Goal: Task Accomplishment & Management: Use online tool/utility

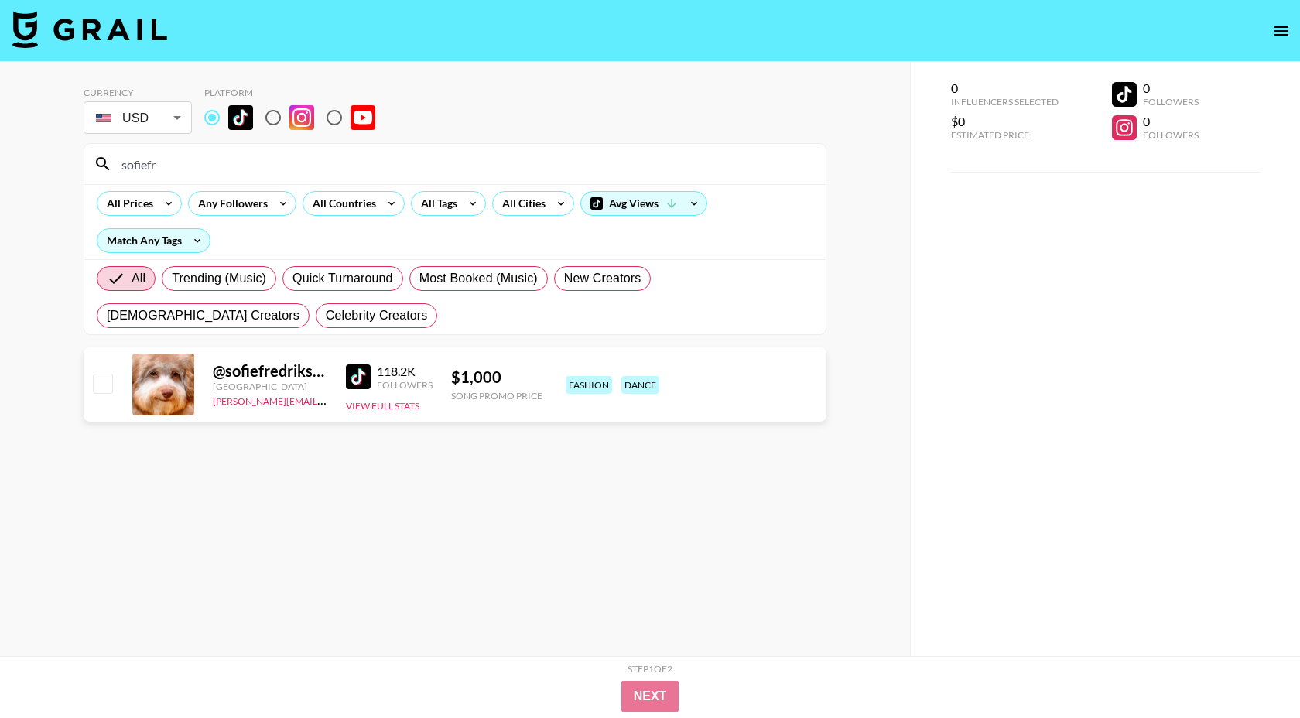
click at [199, 172] on input "sofiefr" at bounding box center [464, 164] width 704 height 25
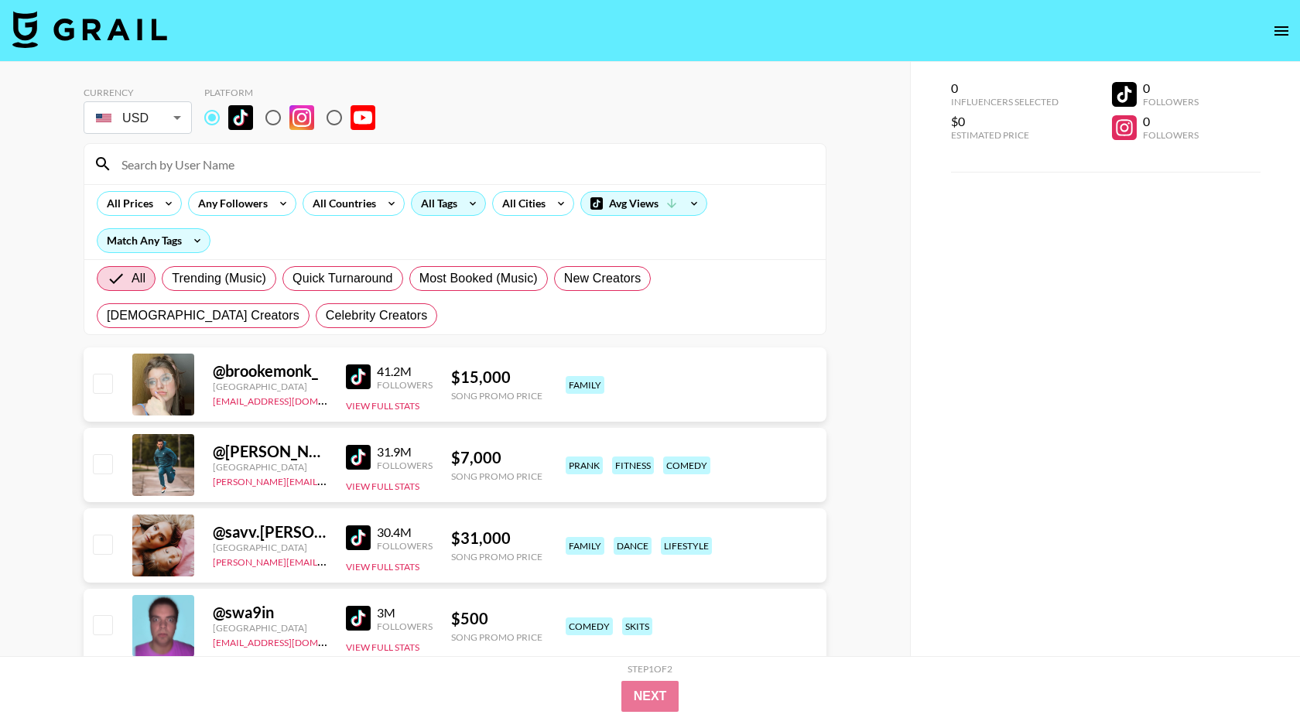
click at [427, 203] on div "All Tags" at bounding box center [436, 203] width 49 height 23
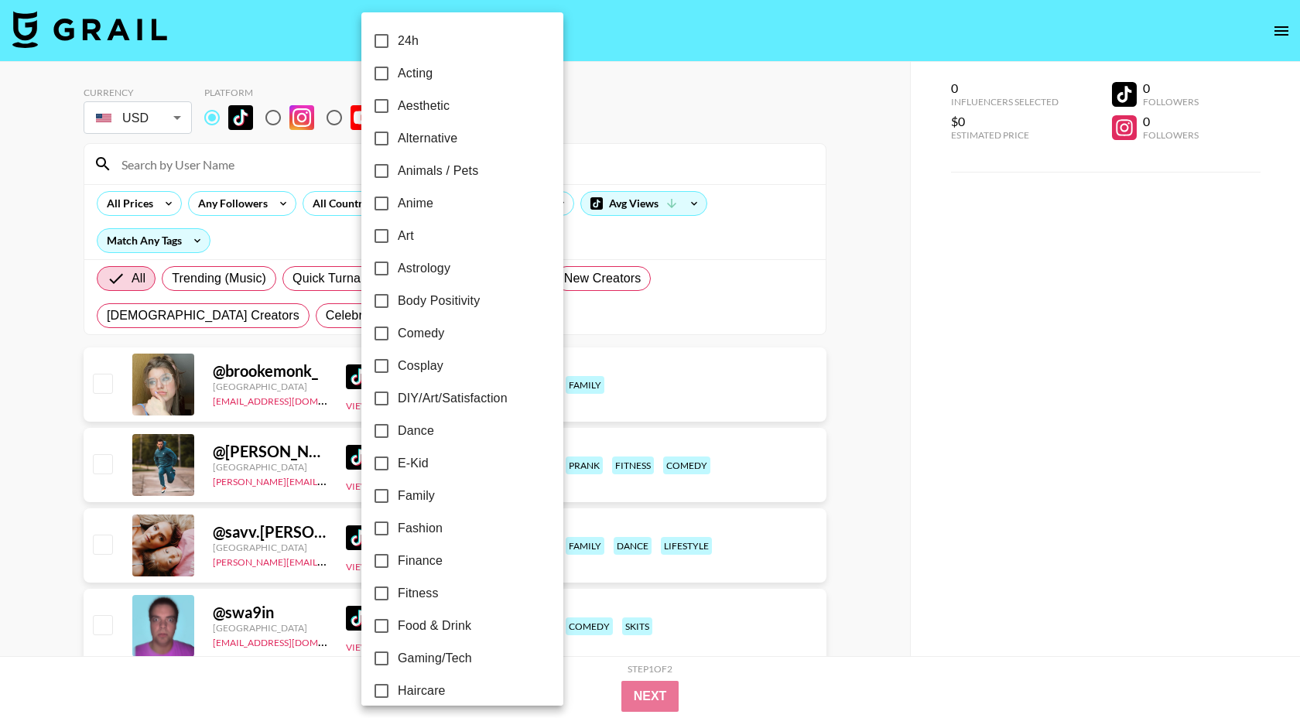
click at [349, 205] on div at bounding box center [650, 359] width 1300 height 718
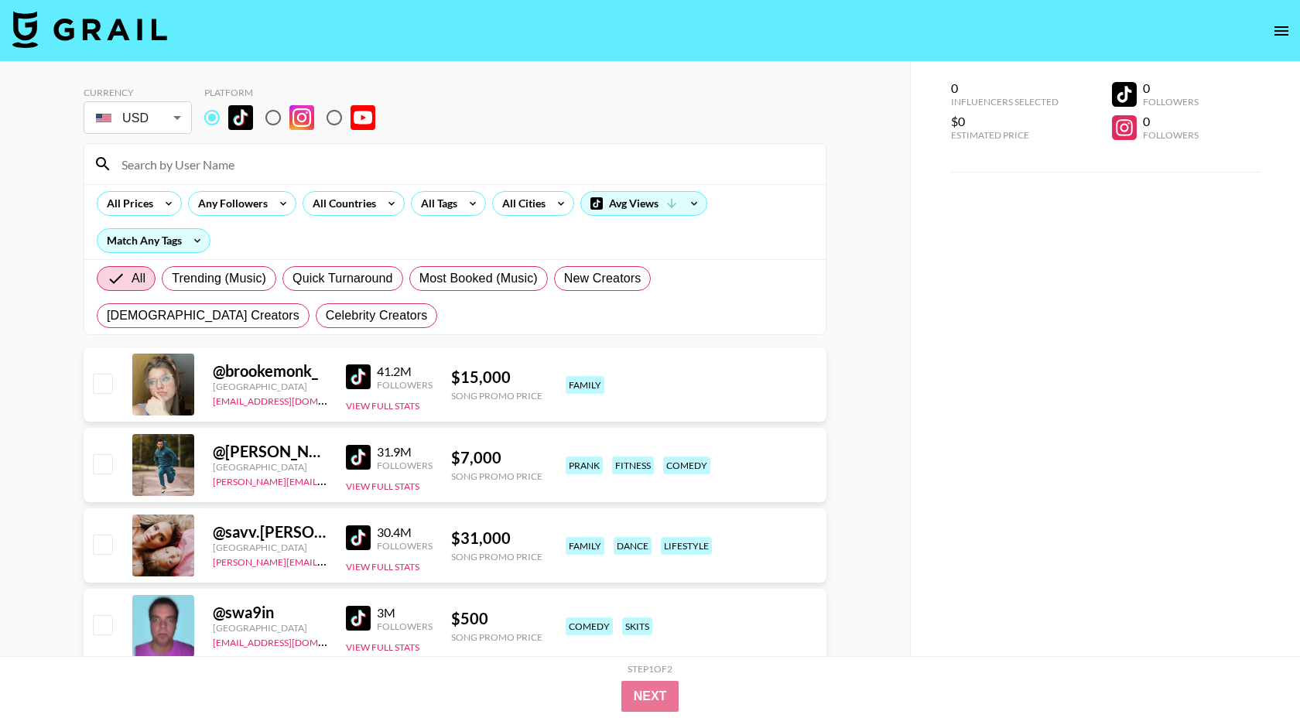
click at [349, 205] on div "24h Acting Aesthetic Alternative Animals / Pets Anime Art Astrology Body Positi…" at bounding box center [650, 359] width 1300 height 718
click at [349, 205] on div "All Countries" at bounding box center [341, 203] width 76 height 23
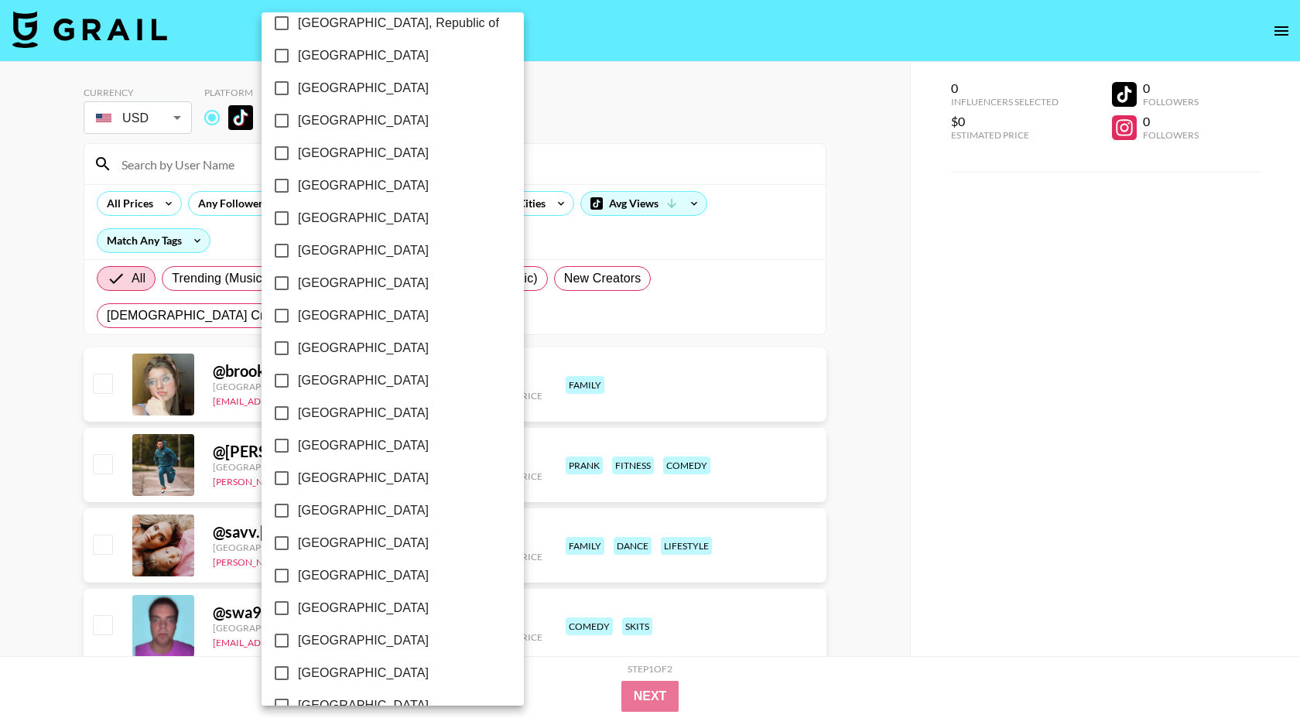
scroll to position [1086, 0]
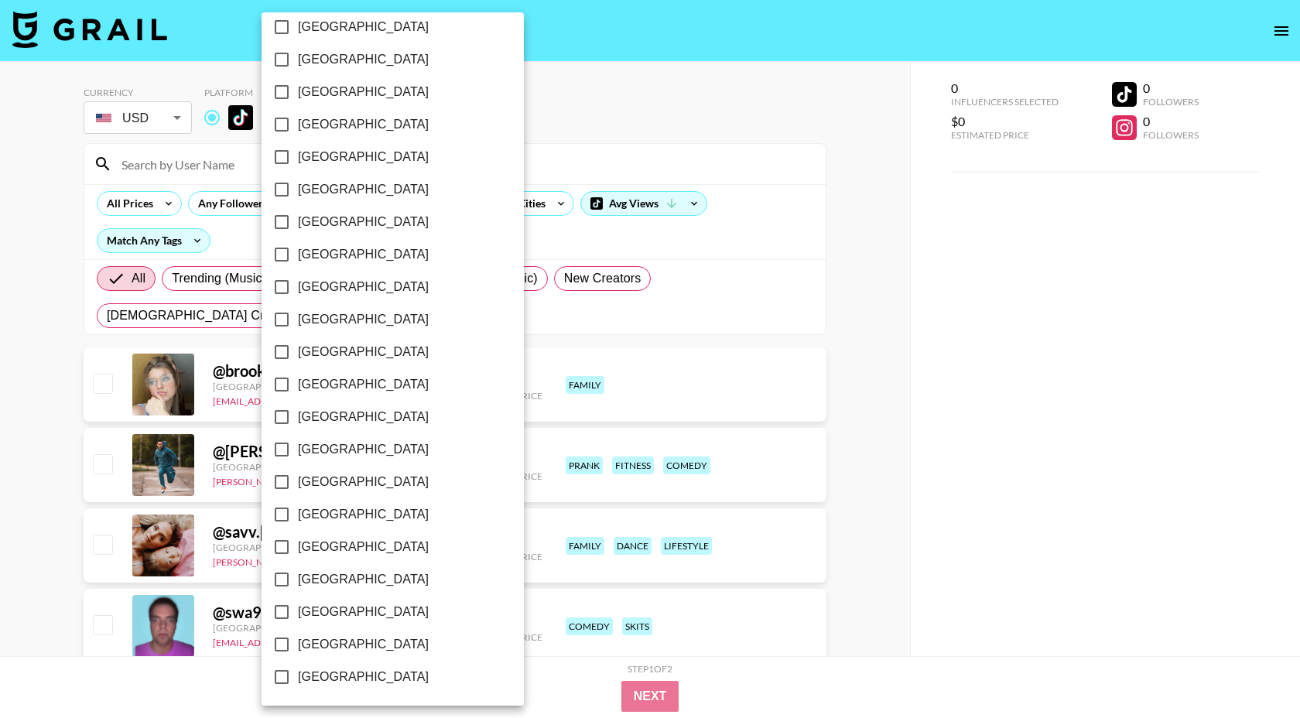
click at [332, 641] on span "[GEOGRAPHIC_DATA]" at bounding box center [363, 644] width 131 height 19
click at [298, 641] on input "[GEOGRAPHIC_DATA]" at bounding box center [281, 644] width 32 height 32
checkbox input "true"
click at [487, 232] on div at bounding box center [650, 359] width 1300 height 718
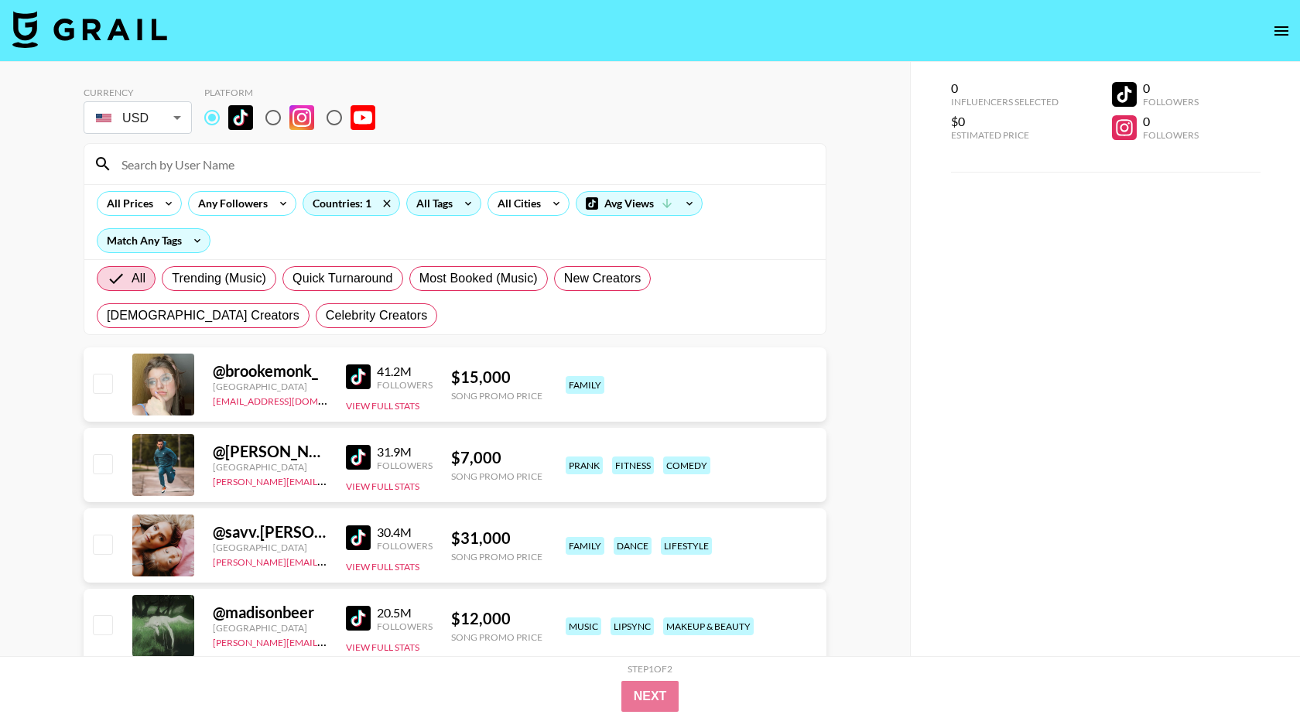
click at [447, 211] on div "All Tags" at bounding box center [431, 203] width 49 height 23
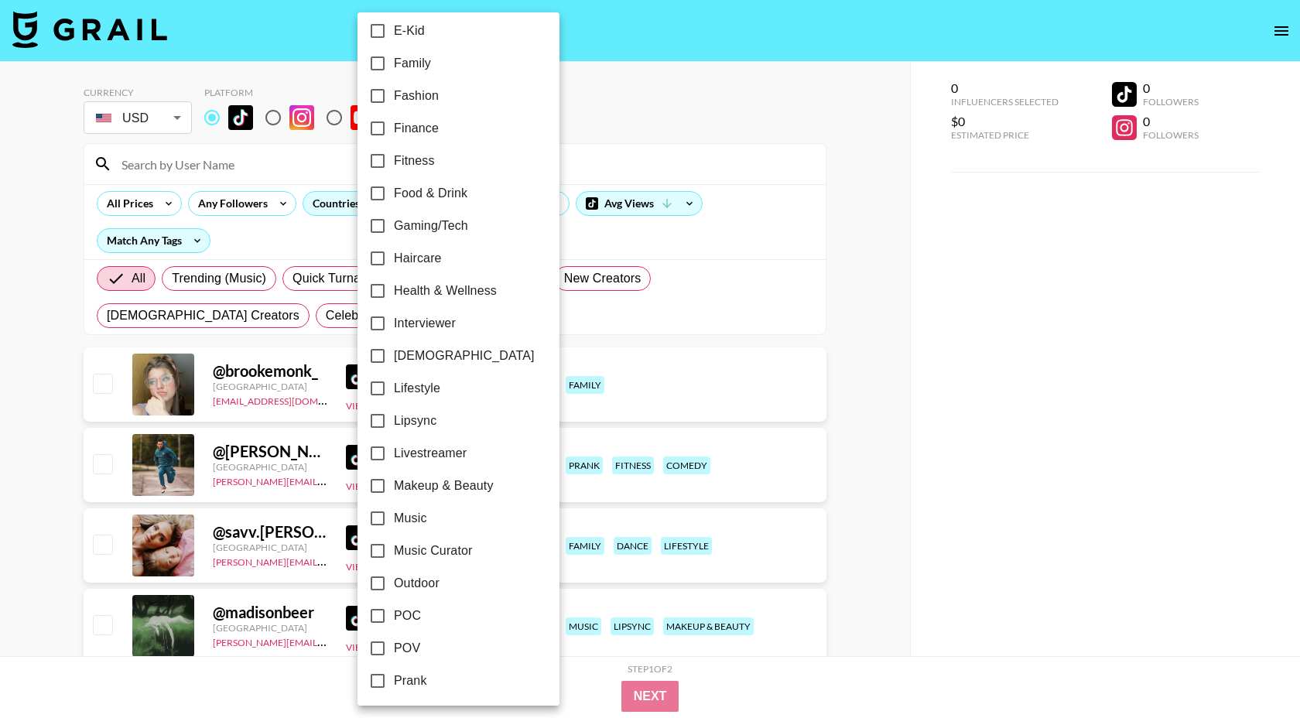
scroll to position [761, 0]
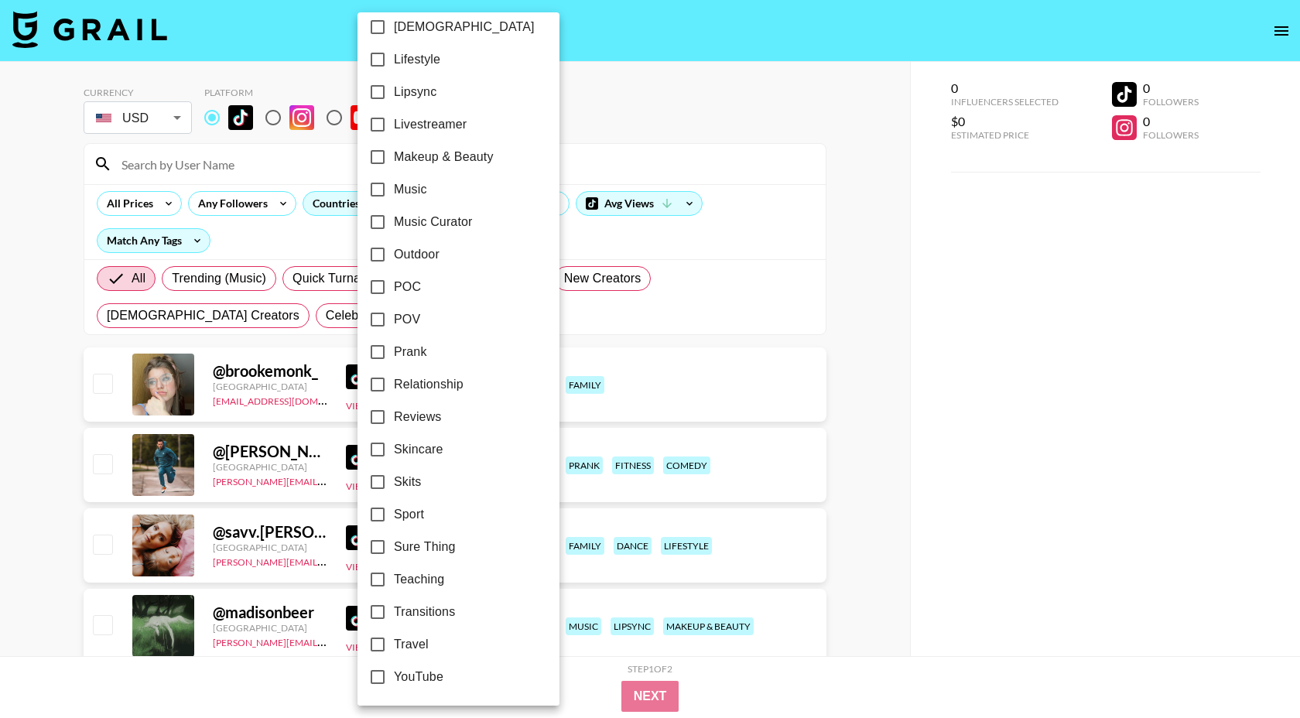
click at [462, 384] on span "Relationship" at bounding box center [429, 384] width 70 height 19
click at [394, 384] on input "Relationship" at bounding box center [377, 384] width 32 height 32
checkbox input "true"
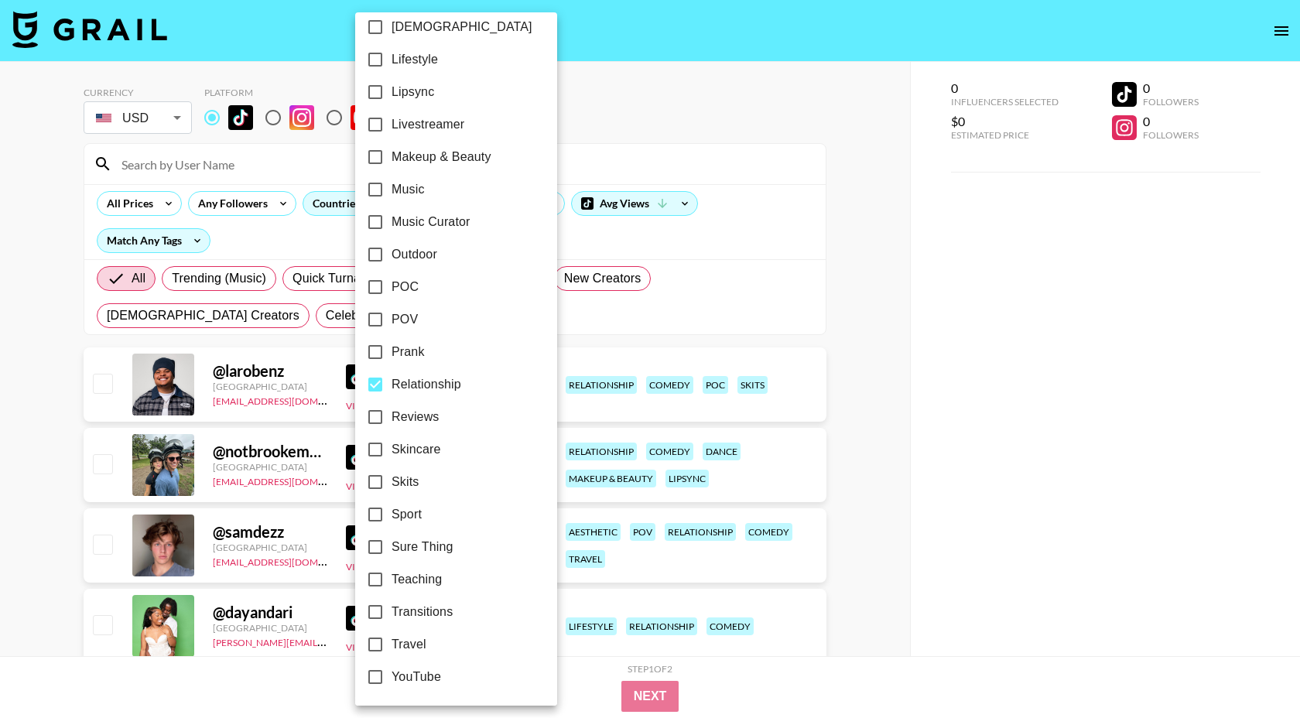
click at [613, 104] on div at bounding box center [650, 359] width 1300 height 718
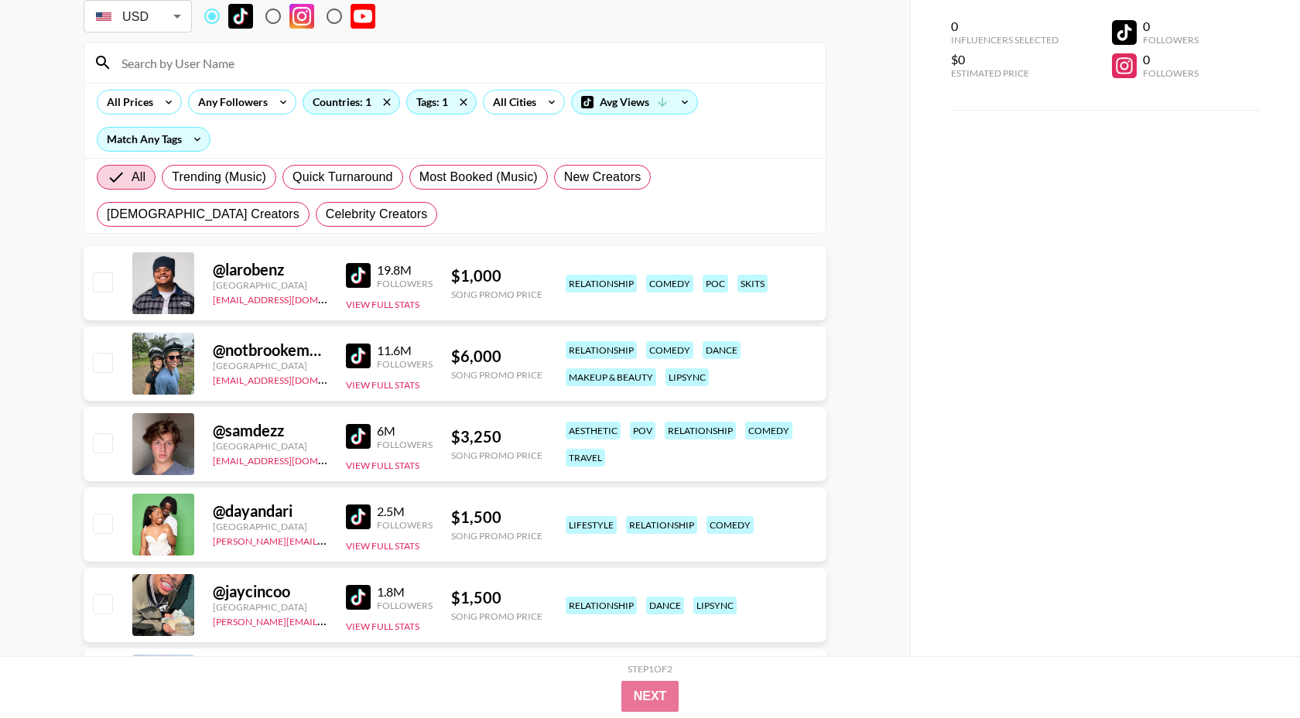
scroll to position [107, 0]
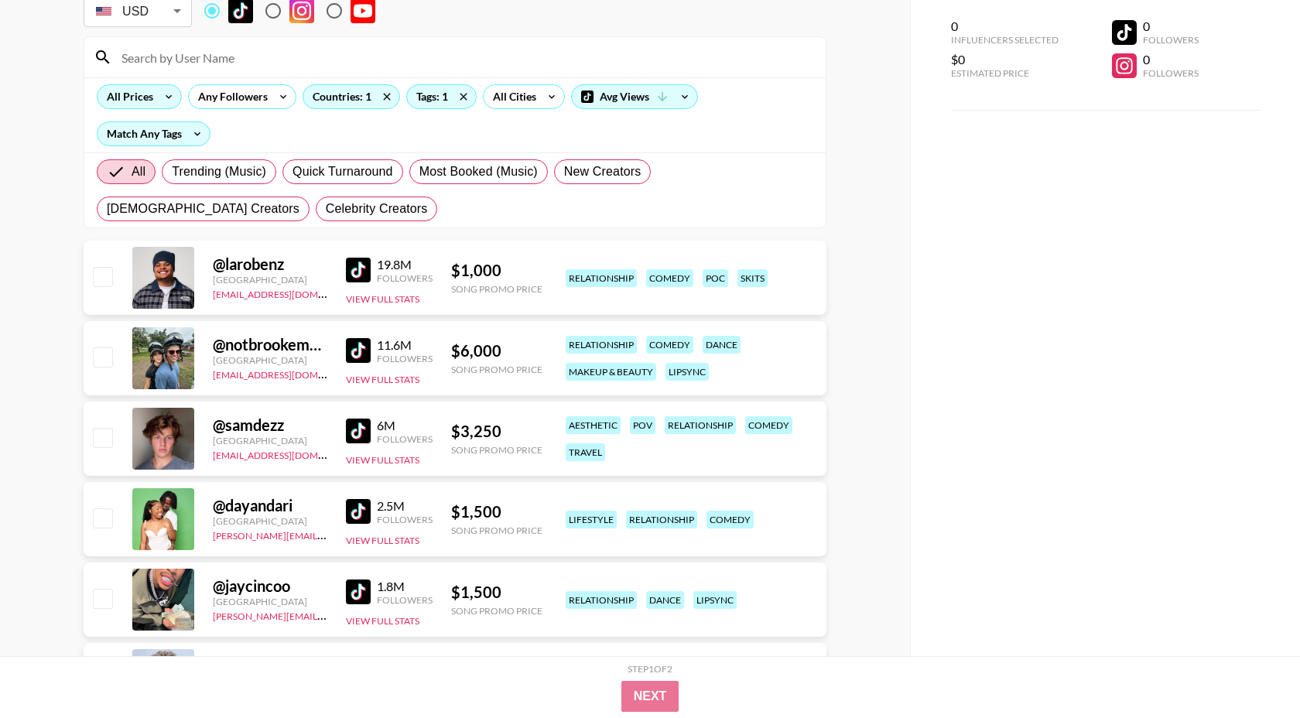
click at [163, 104] on icon at bounding box center [168, 96] width 25 height 23
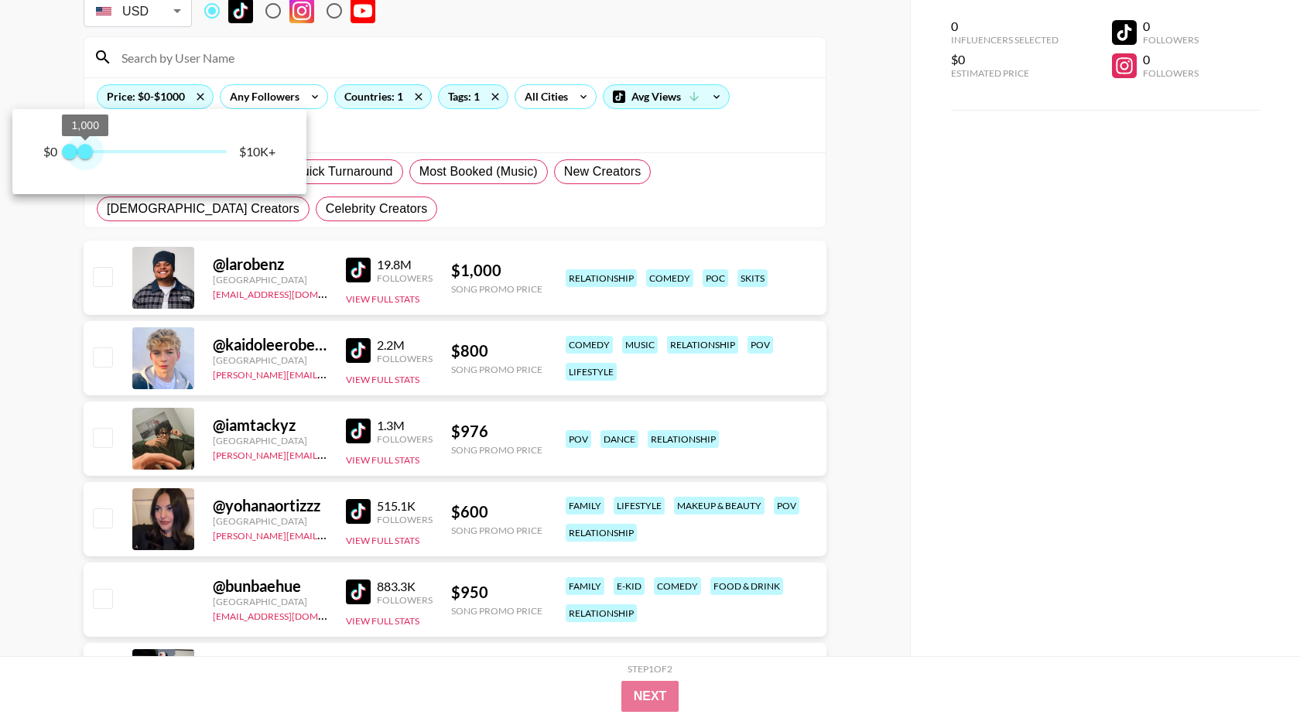
type input "750"
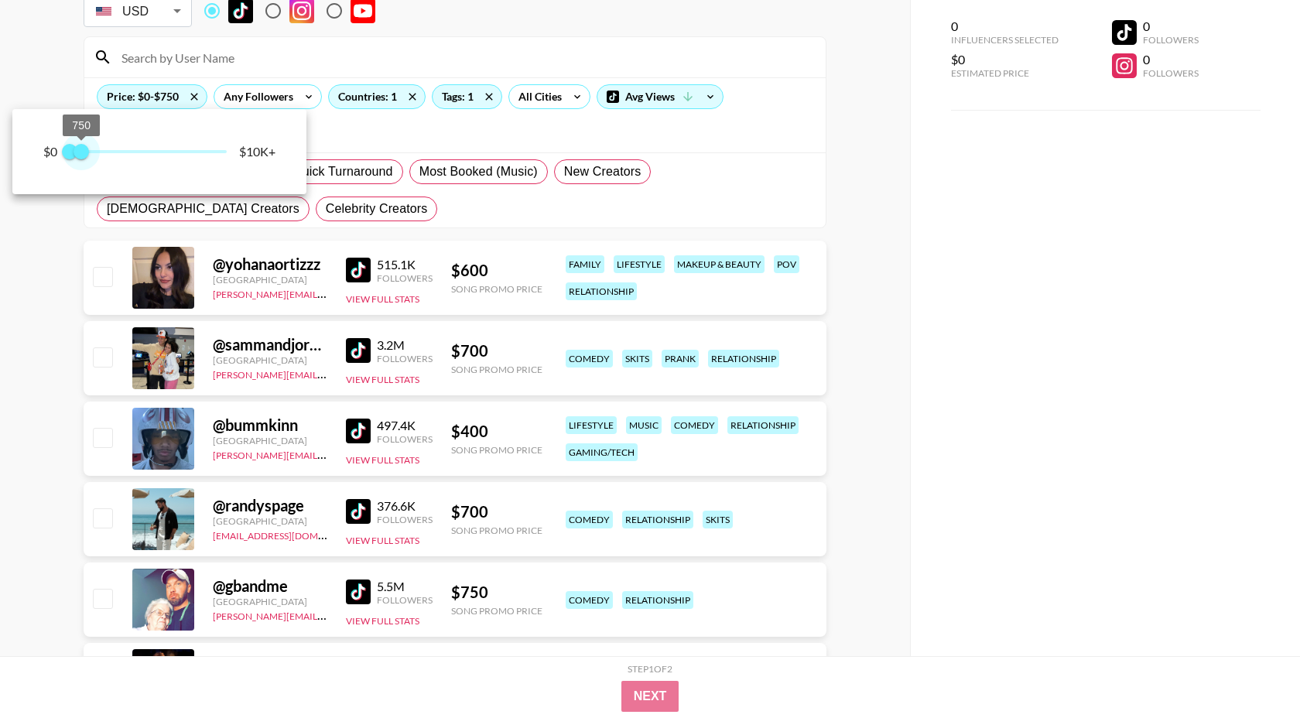
drag, startPoint x: 222, startPoint y: 154, endPoint x: 84, endPoint y: 163, distance: 138.8
click at [84, 159] on span "750" at bounding box center [80, 151] width 15 height 15
click at [788, 34] on div at bounding box center [650, 359] width 1300 height 718
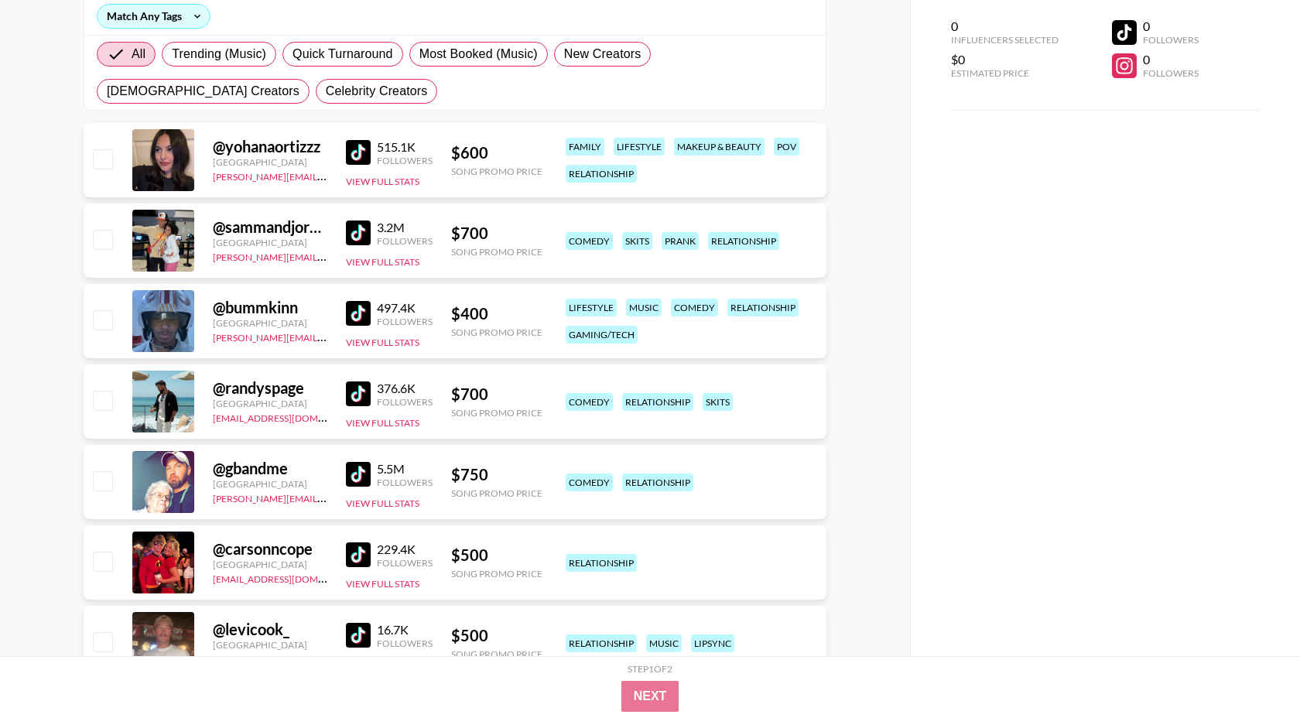
scroll to position [224, 0]
click at [357, 154] on img at bounding box center [358, 153] width 25 height 25
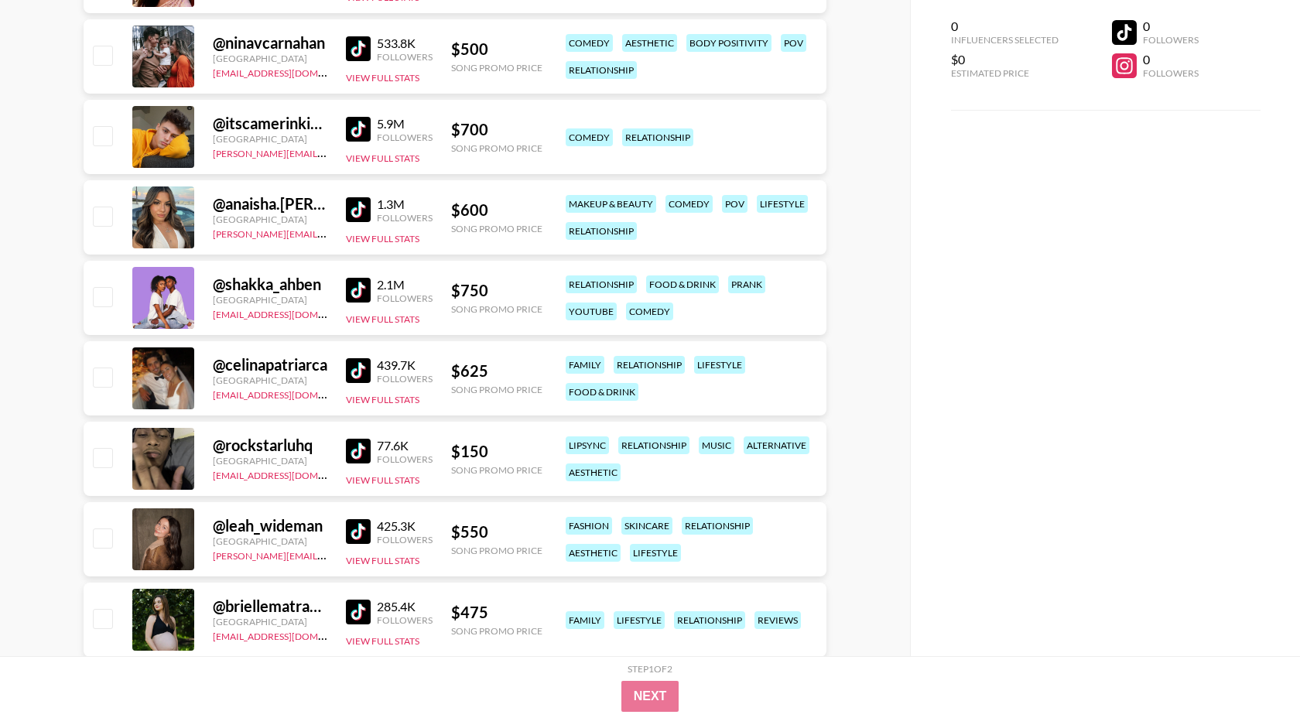
scroll to position [0, 0]
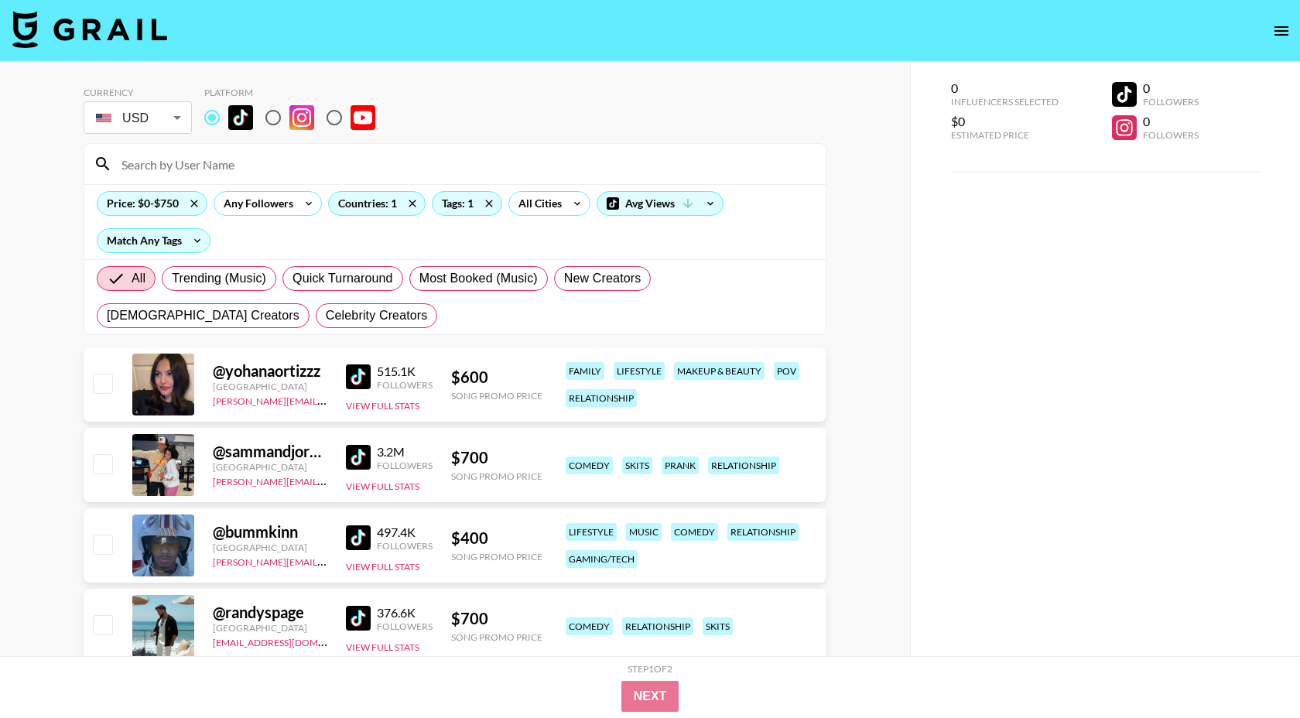
click at [274, 114] on input "radio" at bounding box center [273, 117] width 32 height 32
radio input "true"
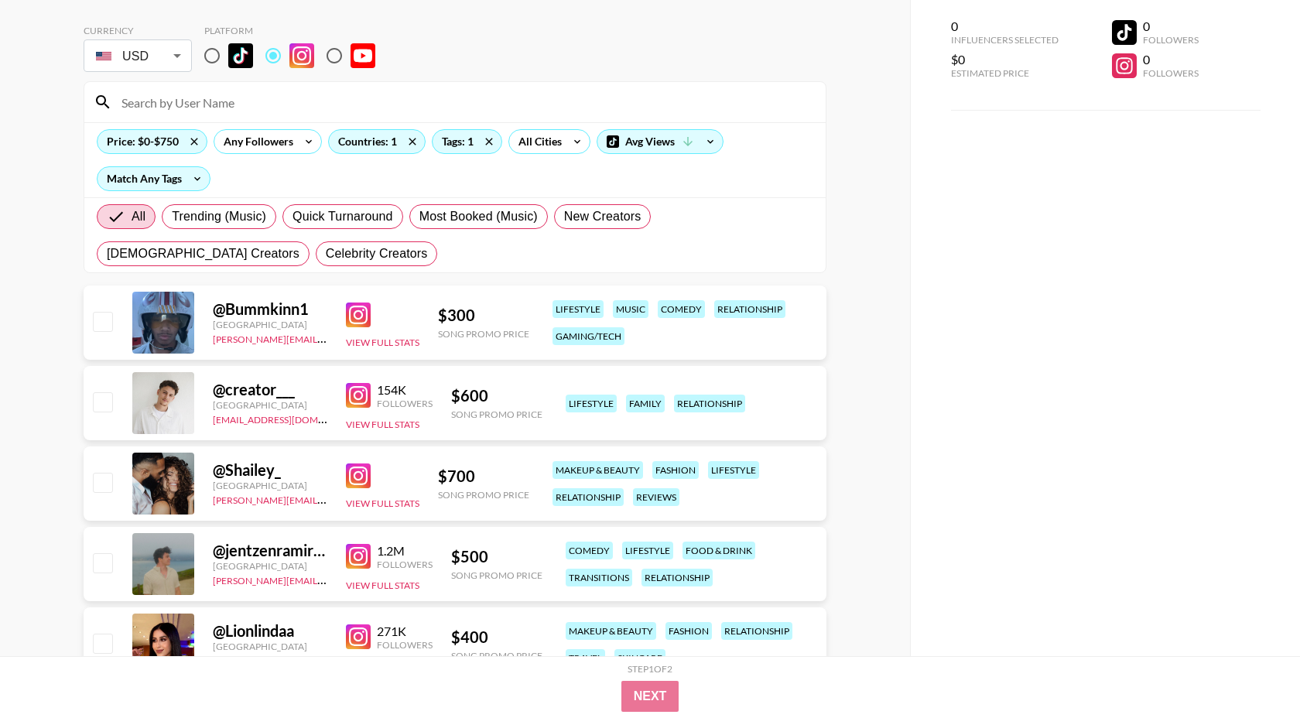
scroll to position [86, 0]
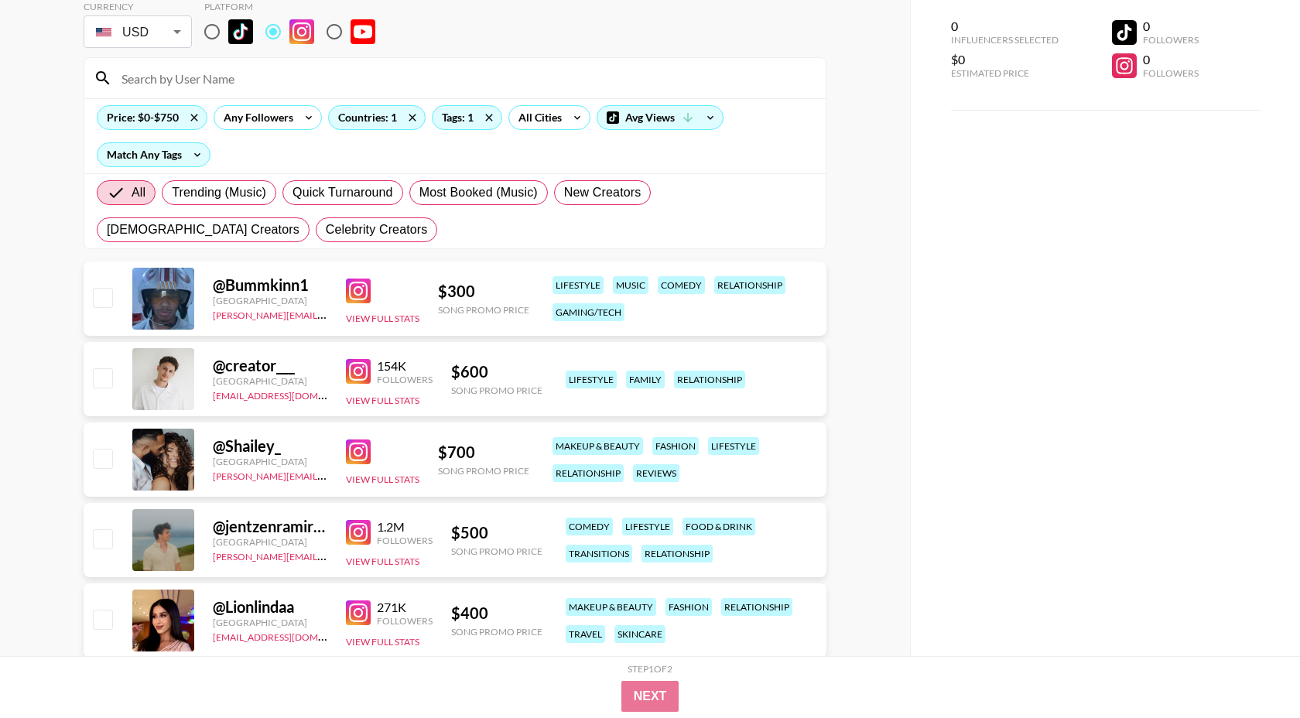
click at [367, 449] on img at bounding box center [358, 451] width 25 height 25
click at [347, 286] on img at bounding box center [358, 291] width 25 height 25
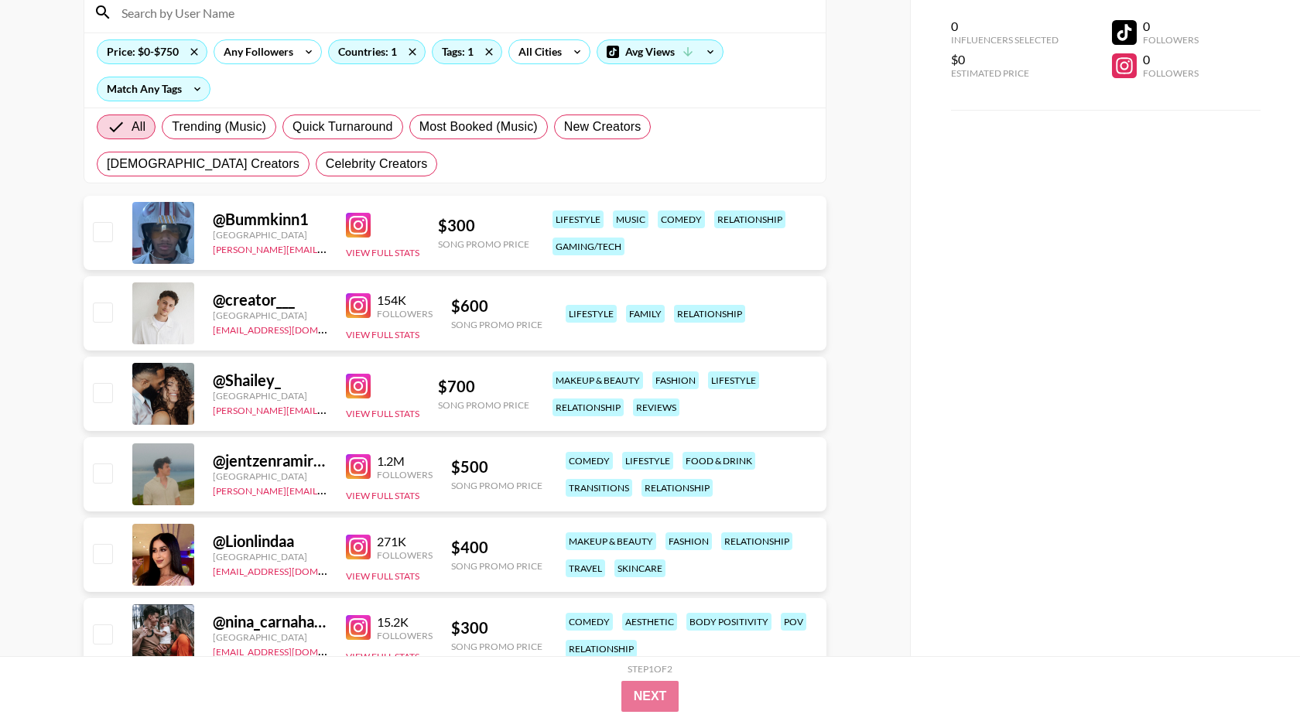
scroll to position [154, 0]
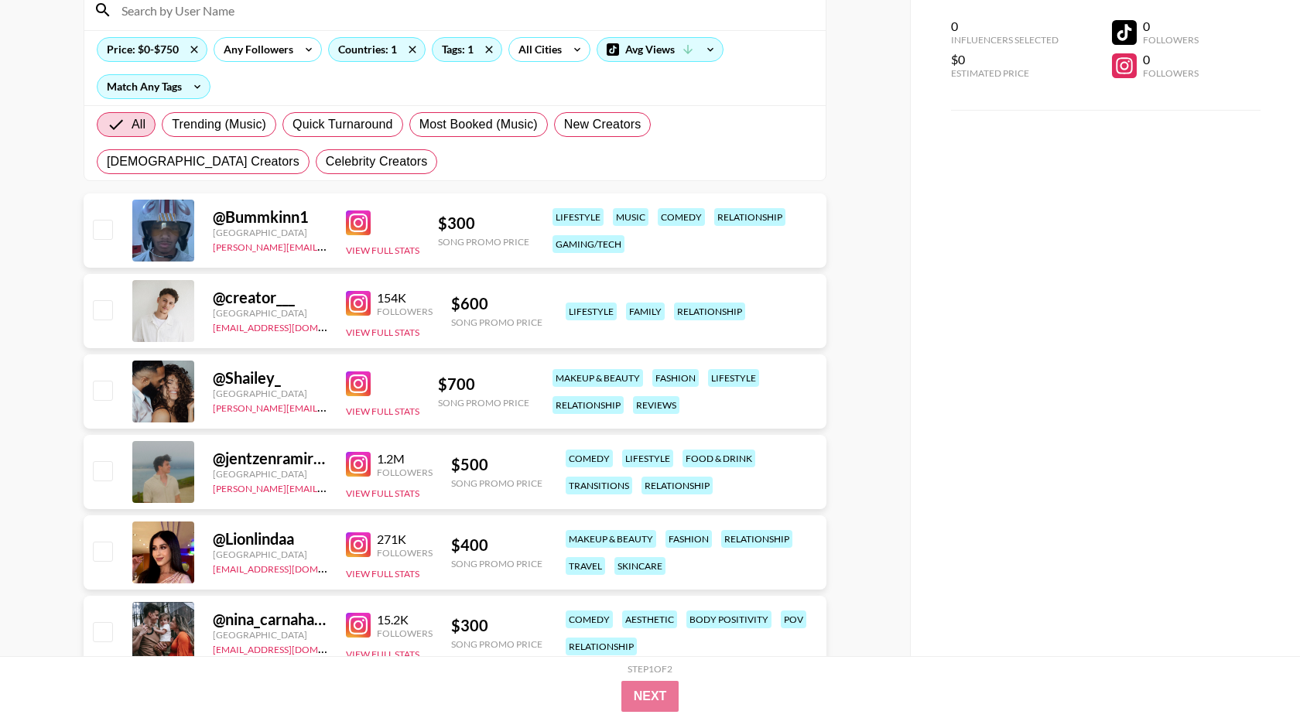
click at [361, 293] on img at bounding box center [358, 303] width 25 height 25
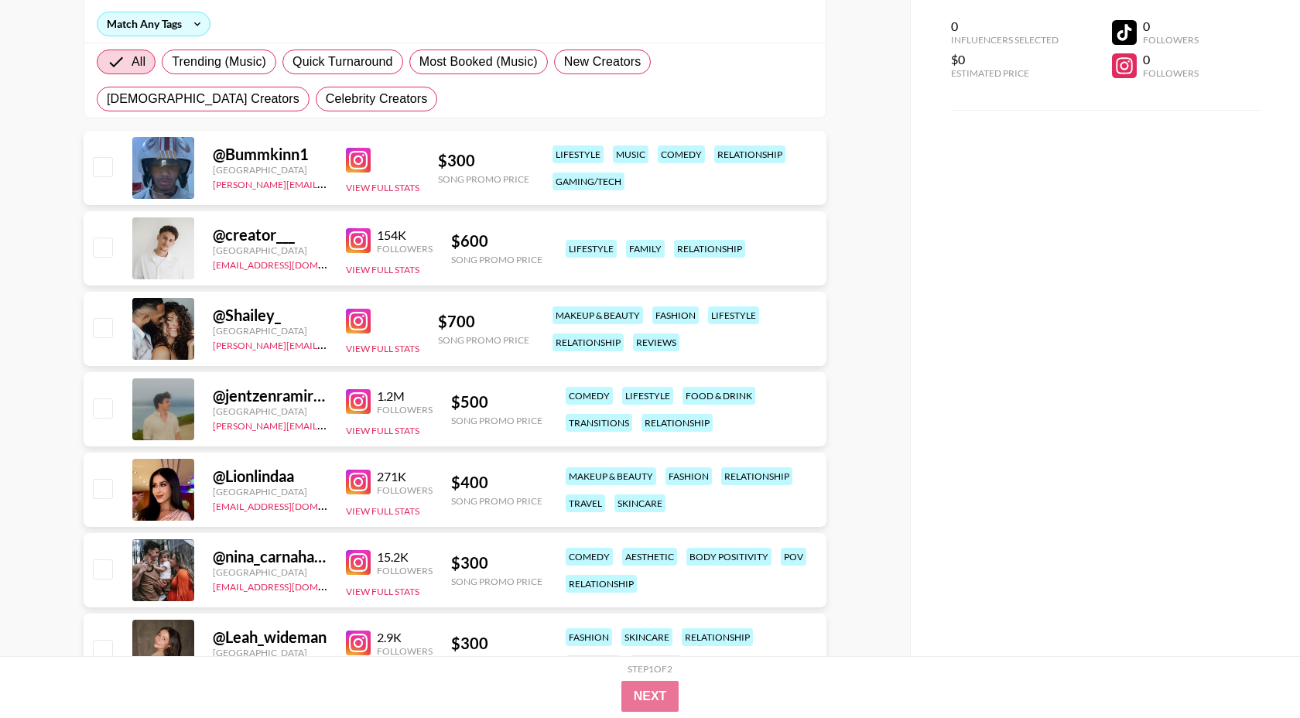
scroll to position [231, 0]
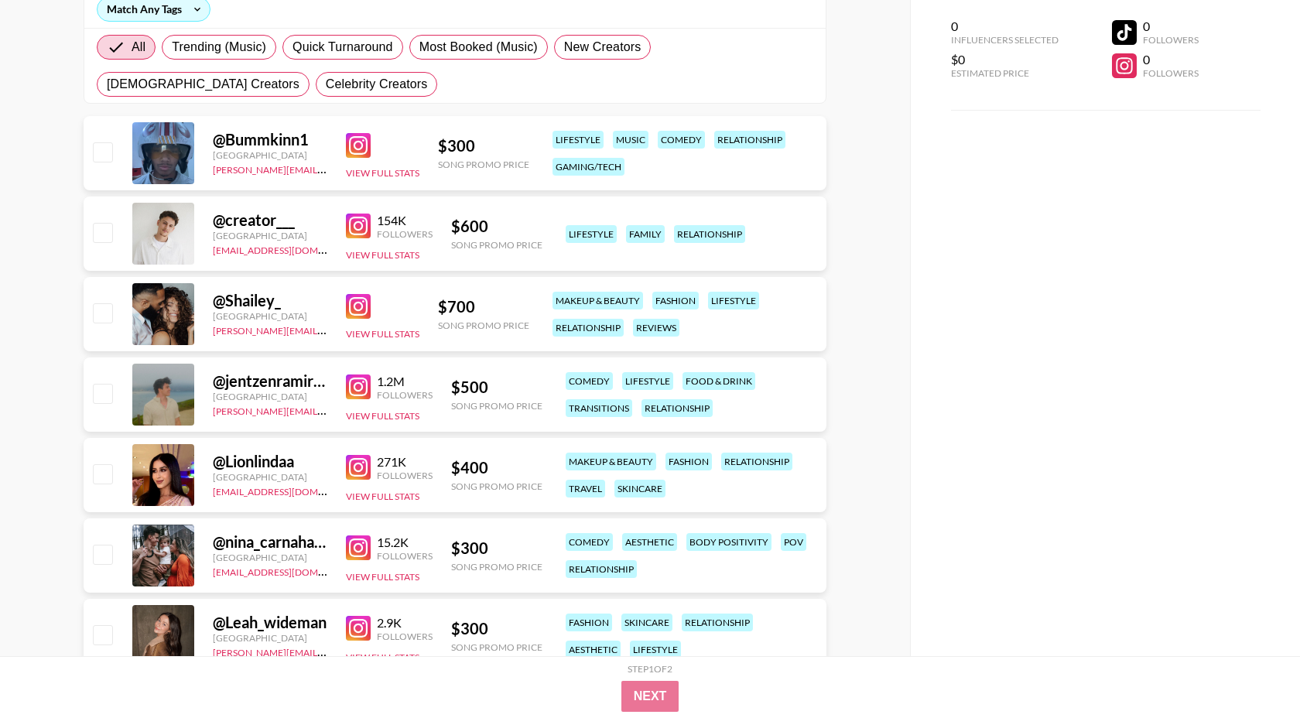
click at [359, 381] on img at bounding box center [358, 386] width 25 height 25
click at [463, 56] on label "Most Booked (Music)" at bounding box center [478, 47] width 138 height 25
click at [419, 47] on input "Most Booked (Music)" at bounding box center [419, 47] width 0 height 0
radio input "true"
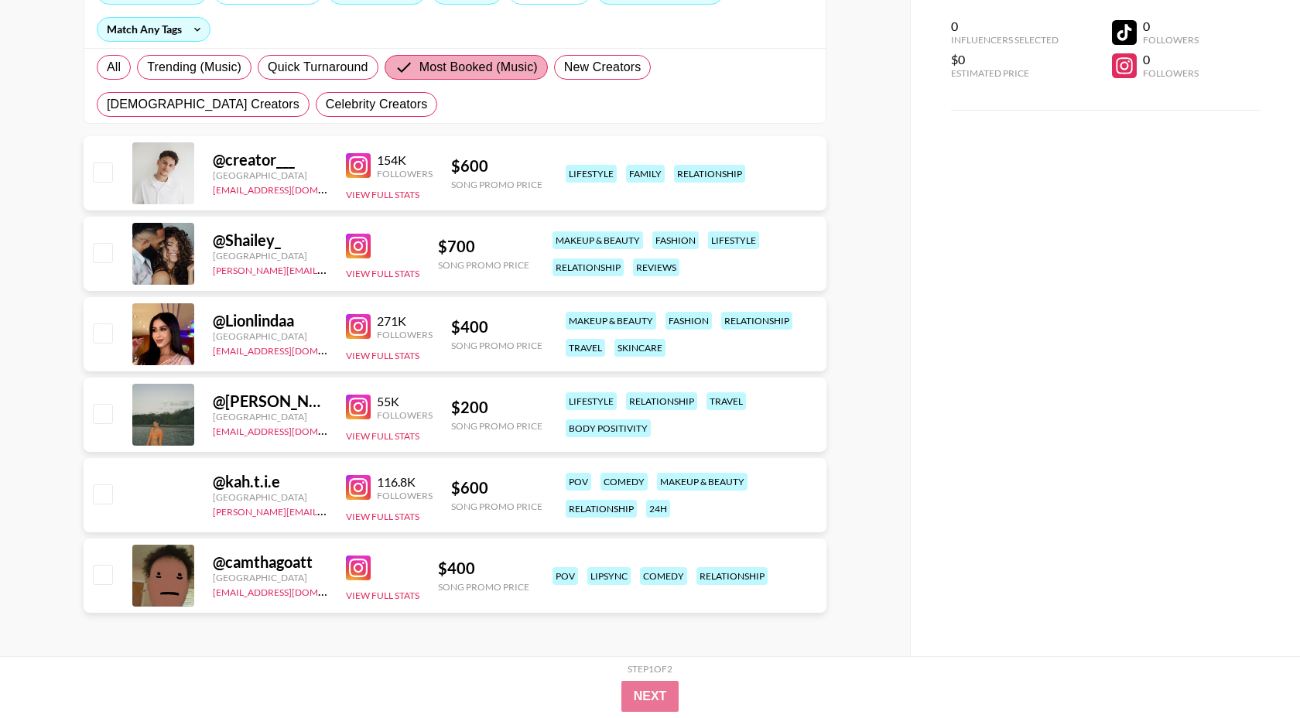
scroll to position [211, 0]
click at [356, 567] on img at bounding box center [358, 567] width 25 height 25
click at [358, 480] on img at bounding box center [358, 487] width 25 height 25
click at [362, 407] on img at bounding box center [358, 407] width 25 height 25
click at [364, 327] on img at bounding box center [358, 326] width 25 height 25
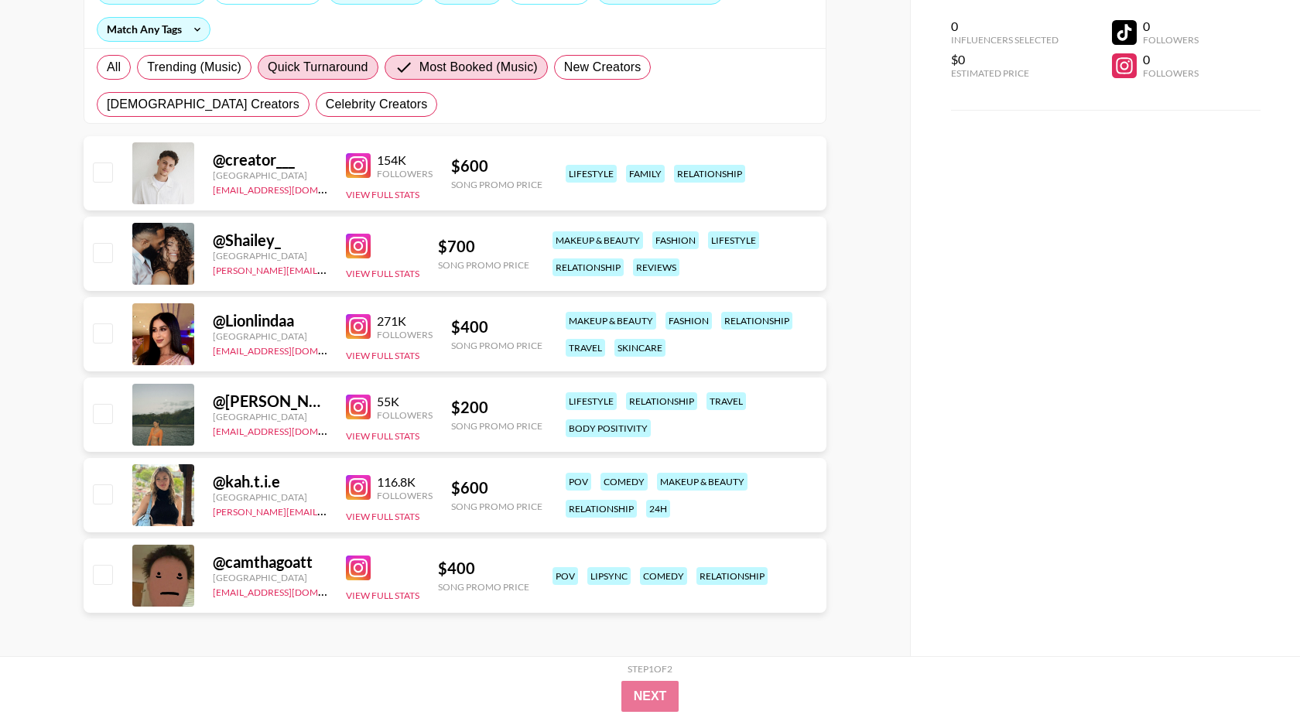
click at [303, 72] on span "Quick Turnaround" at bounding box center [318, 67] width 101 height 19
click at [268, 67] on input "Quick Turnaround" at bounding box center [268, 67] width 0 height 0
radio input "true"
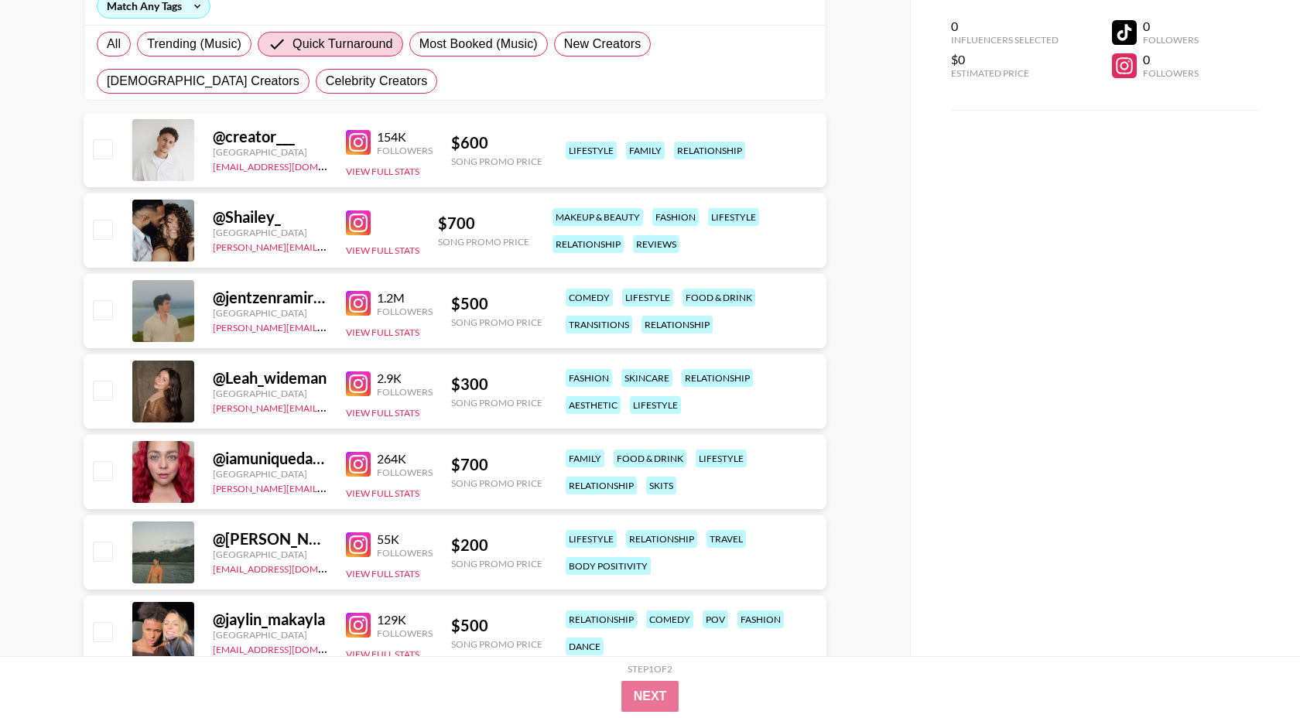
scroll to position [241, 0]
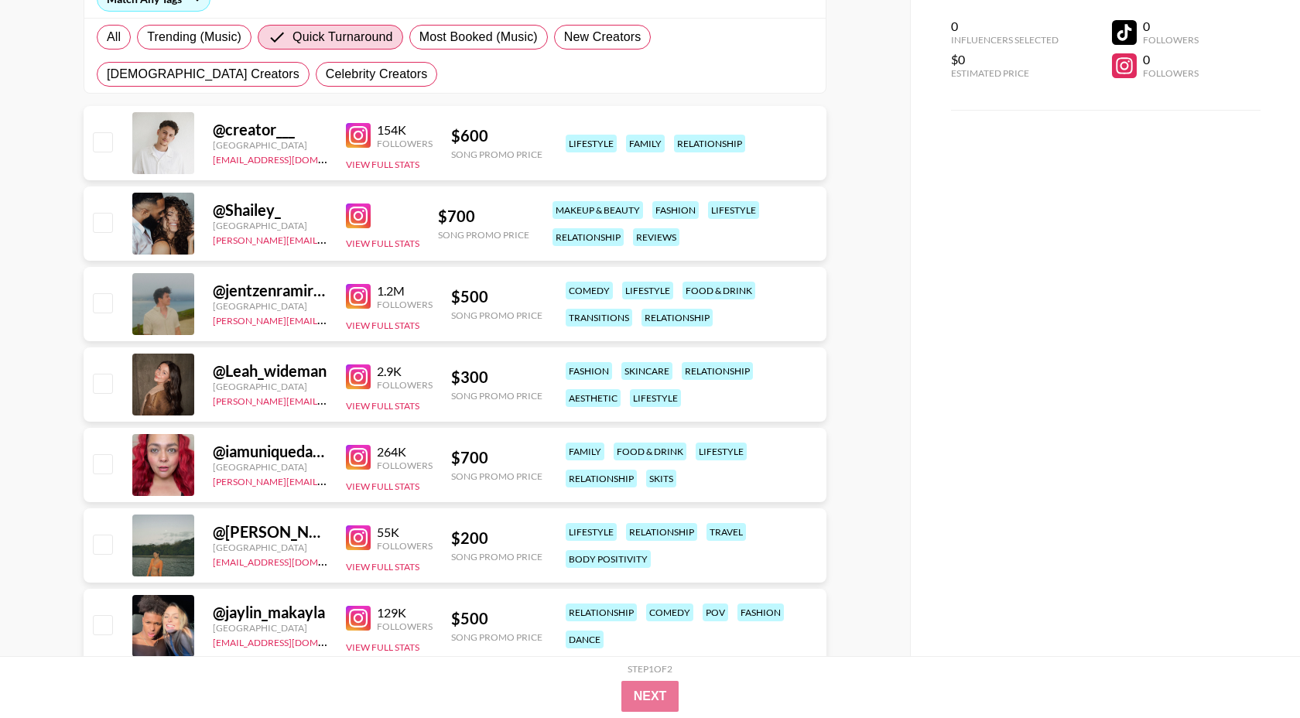
click at [364, 376] on img at bounding box center [358, 376] width 25 height 25
click at [361, 460] on img at bounding box center [358, 457] width 25 height 25
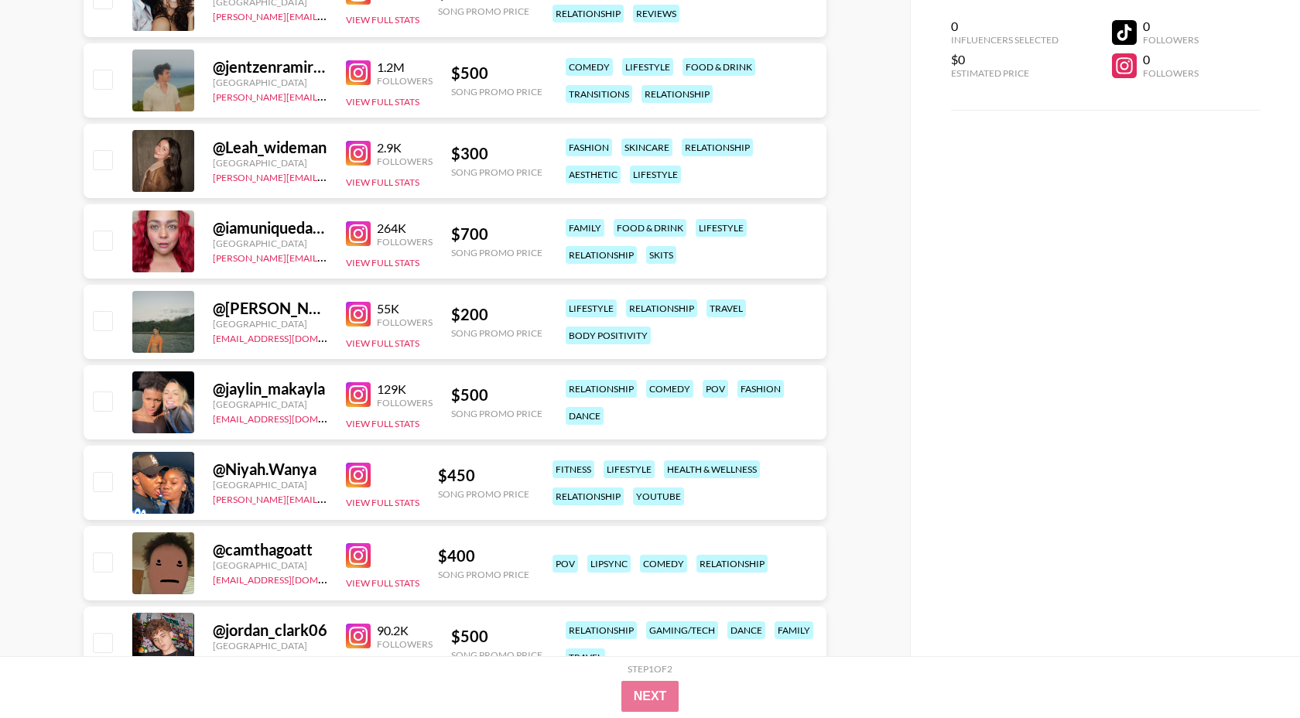
scroll to position [466, 0]
click at [360, 396] on img at bounding box center [358, 393] width 25 height 25
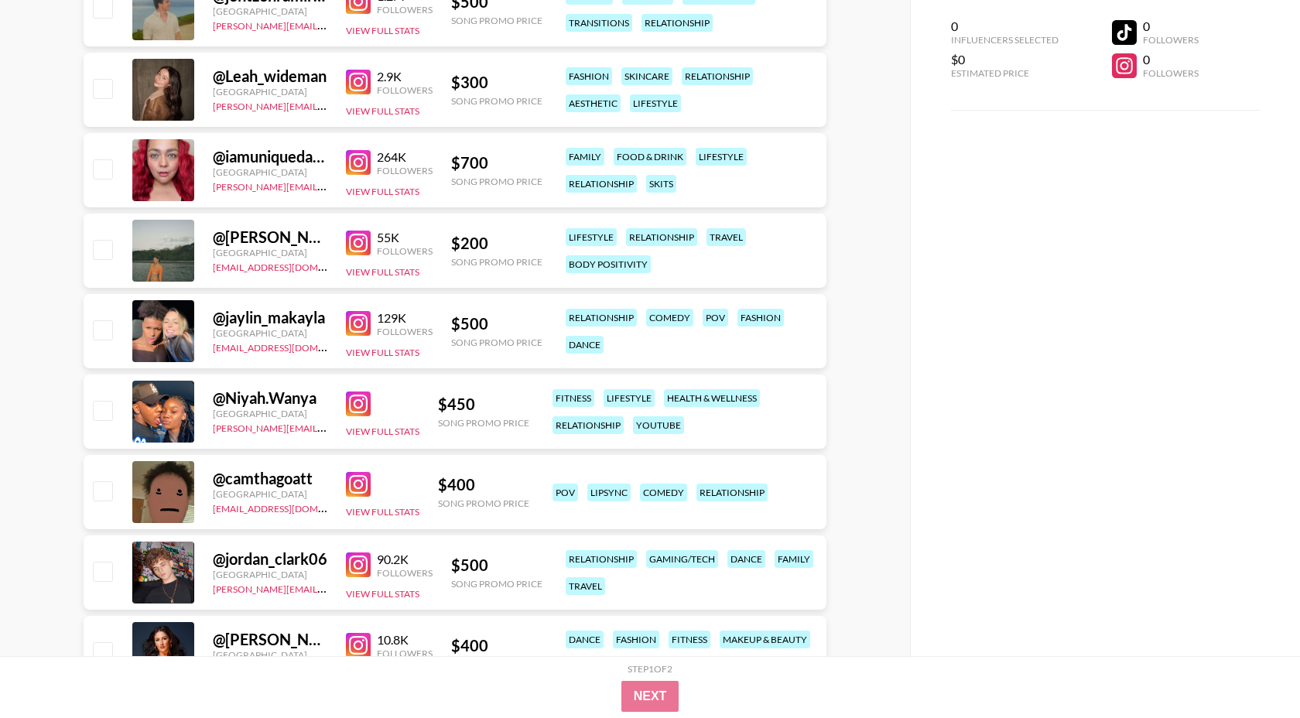
scroll to position [551, 0]
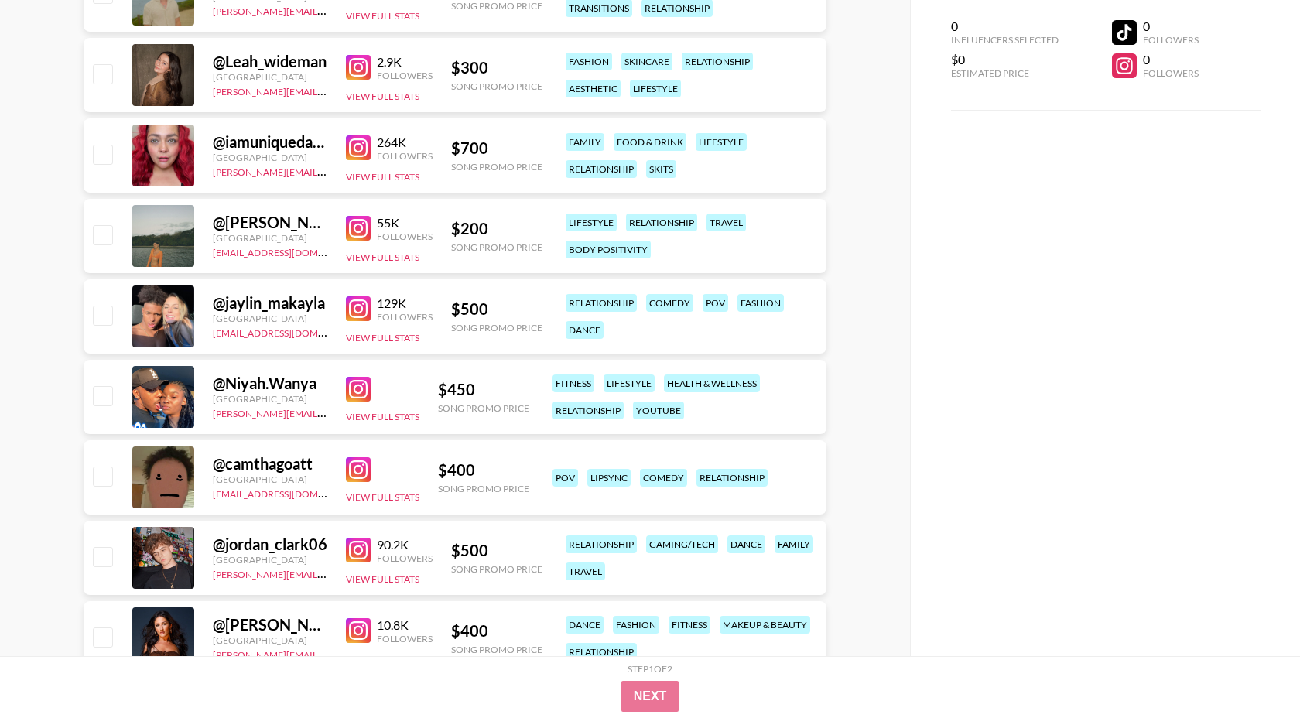
click at [355, 381] on img at bounding box center [358, 389] width 25 height 25
click at [350, 545] on img at bounding box center [358, 550] width 25 height 25
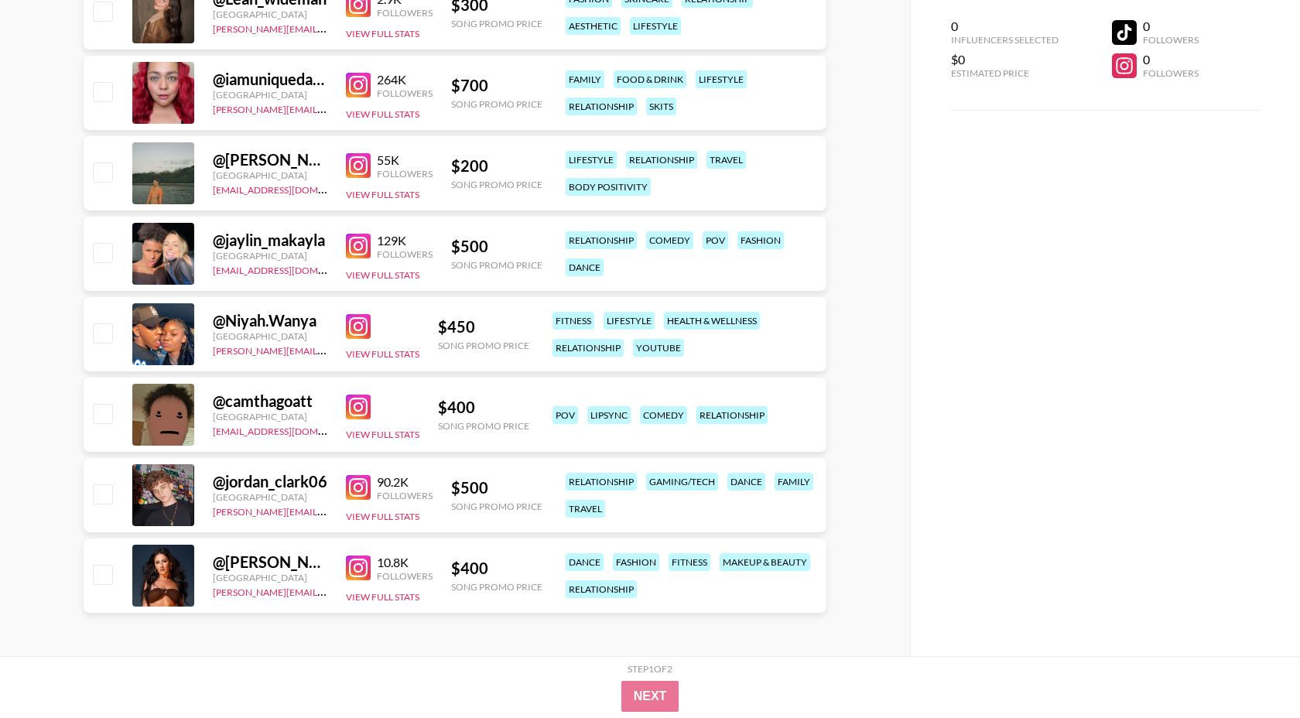
click at [362, 570] on img at bounding box center [358, 567] width 25 height 25
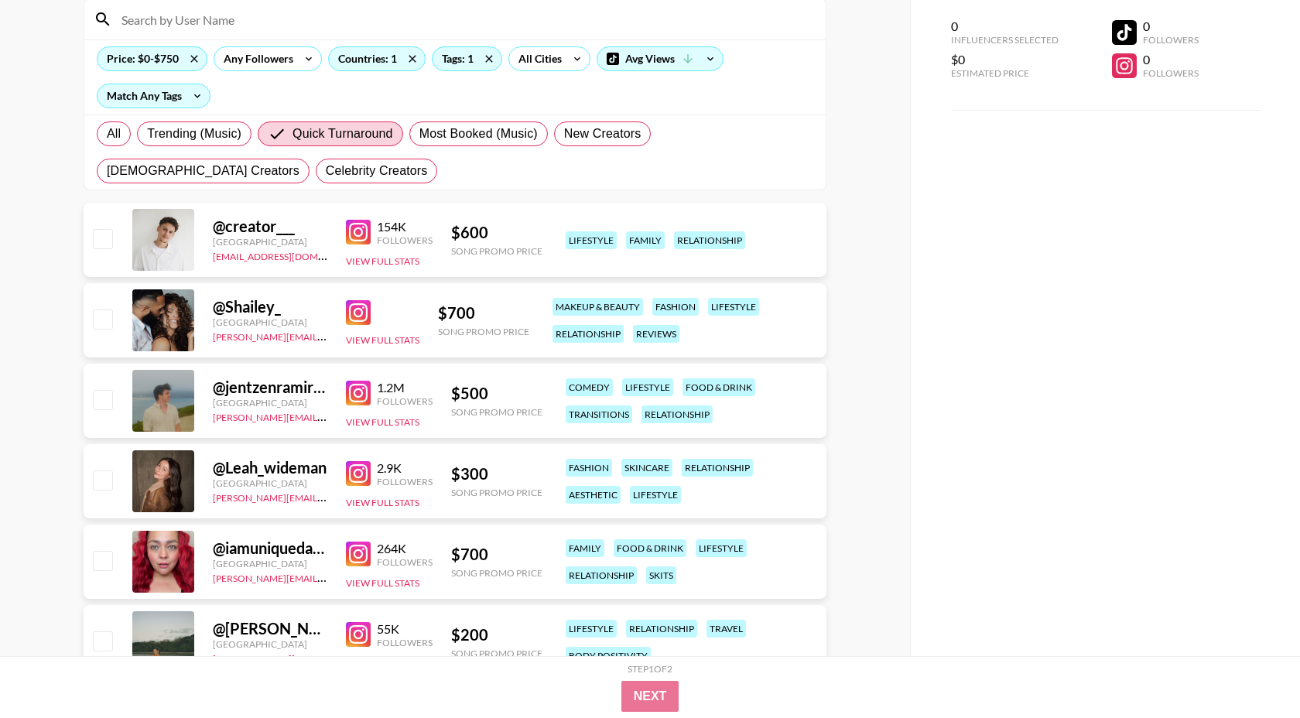
scroll to position [0, 0]
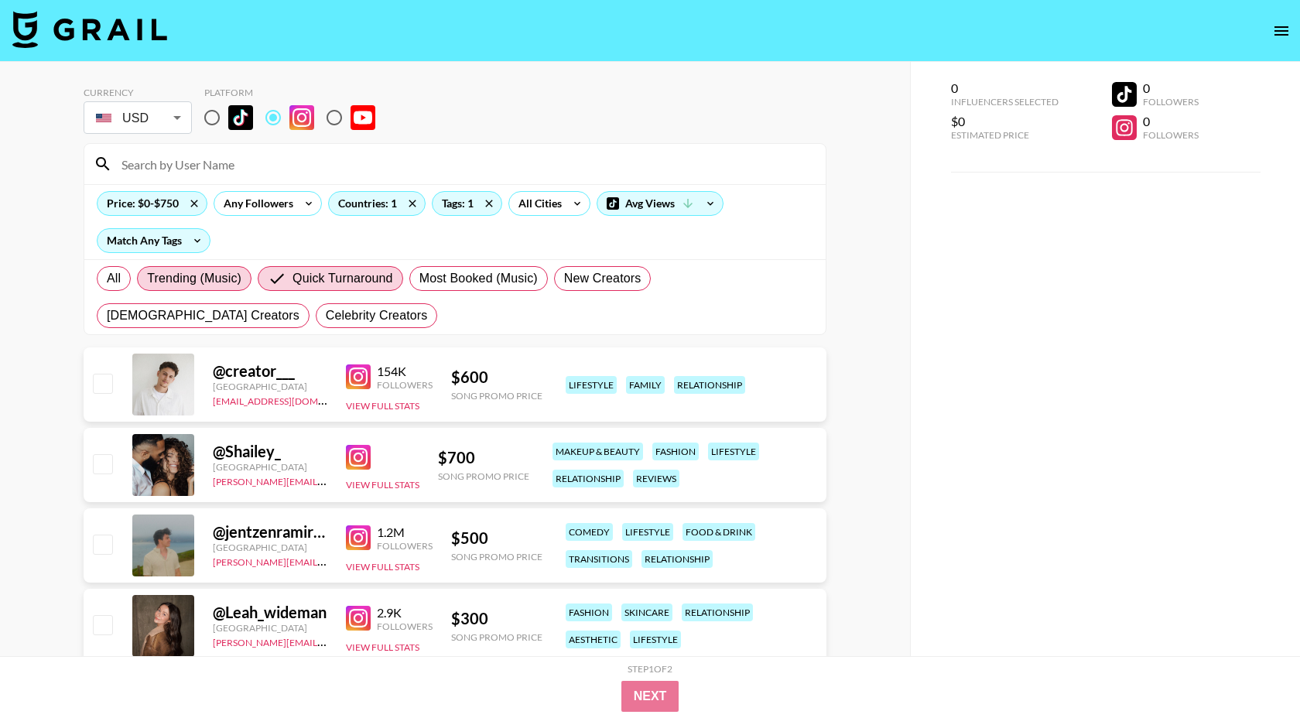
click at [181, 270] on span "Trending (Music)" at bounding box center [194, 278] width 94 height 19
click at [147, 279] on input "Trending (Music)" at bounding box center [147, 279] width 0 height 0
radio input "true"
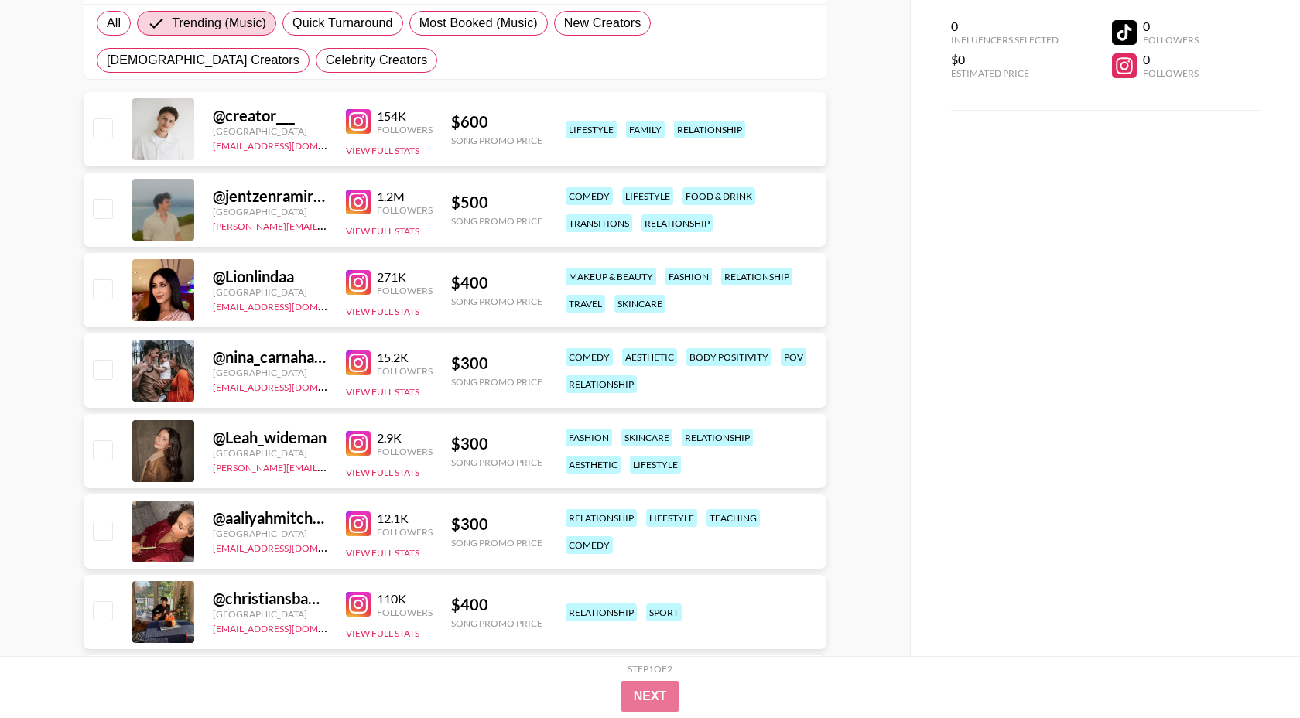
scroll to position [256, 0]
click at [357, 366] on img at bounding box center [358, 362] width 25 height 25
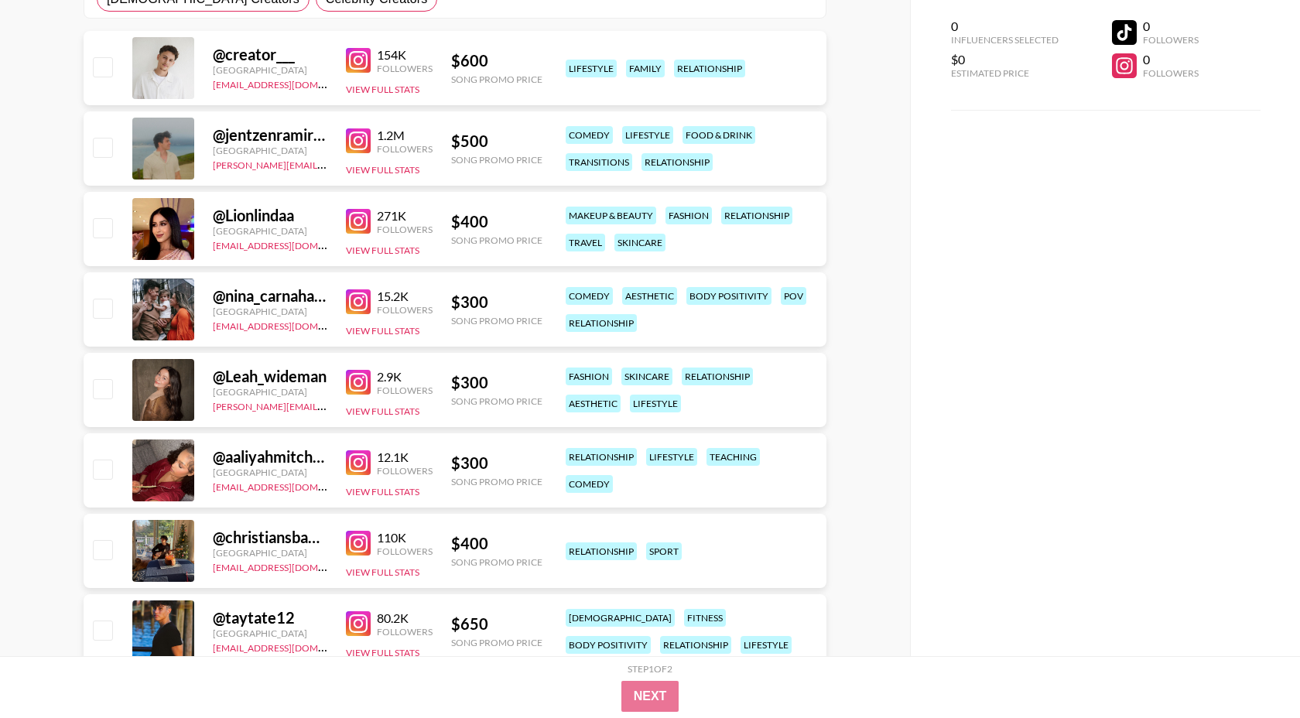
scroll to position [329, 0]
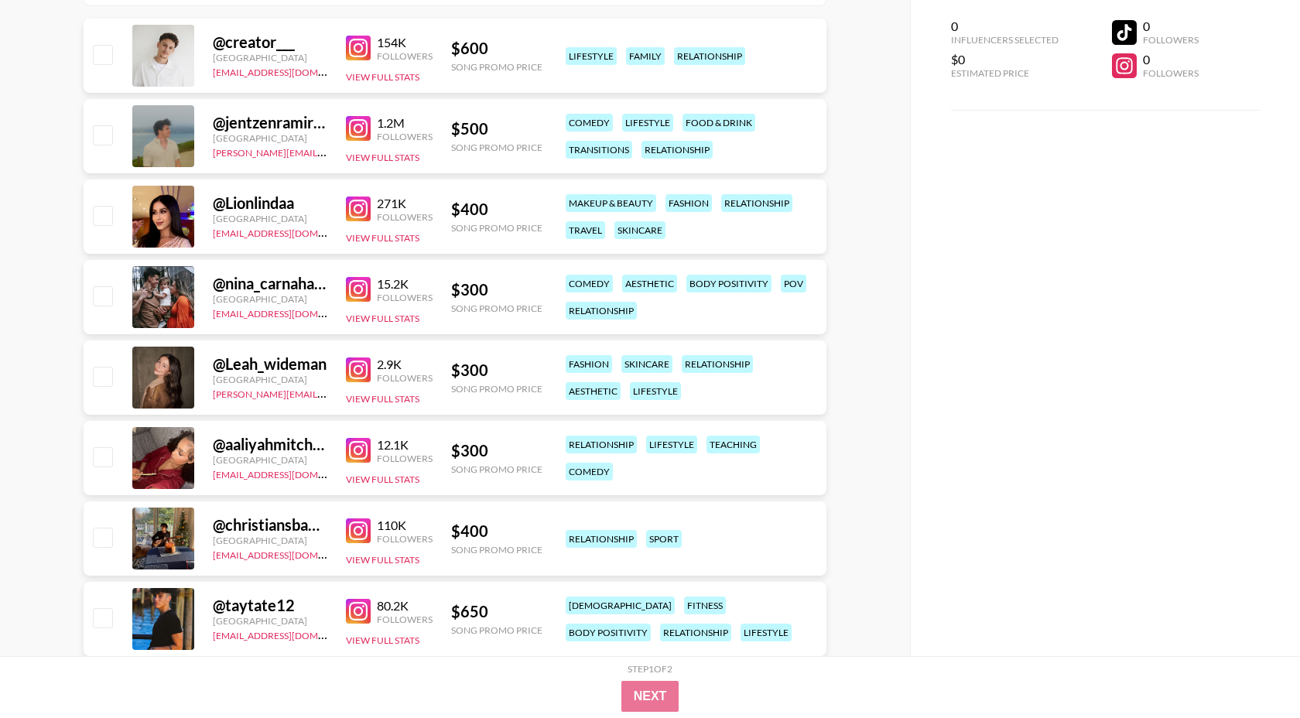
click at [353, 448] on img at bounding box center [358, 450] width 25 height 25
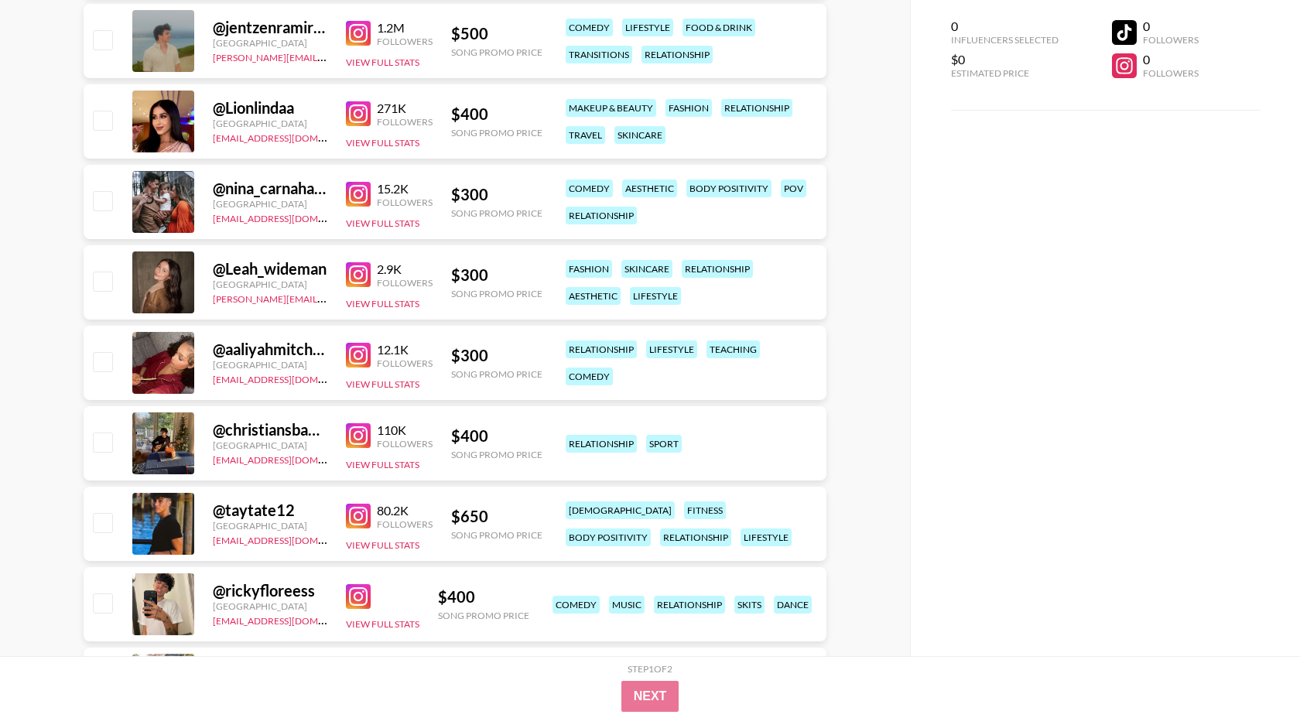
scroll to position [427, 0]
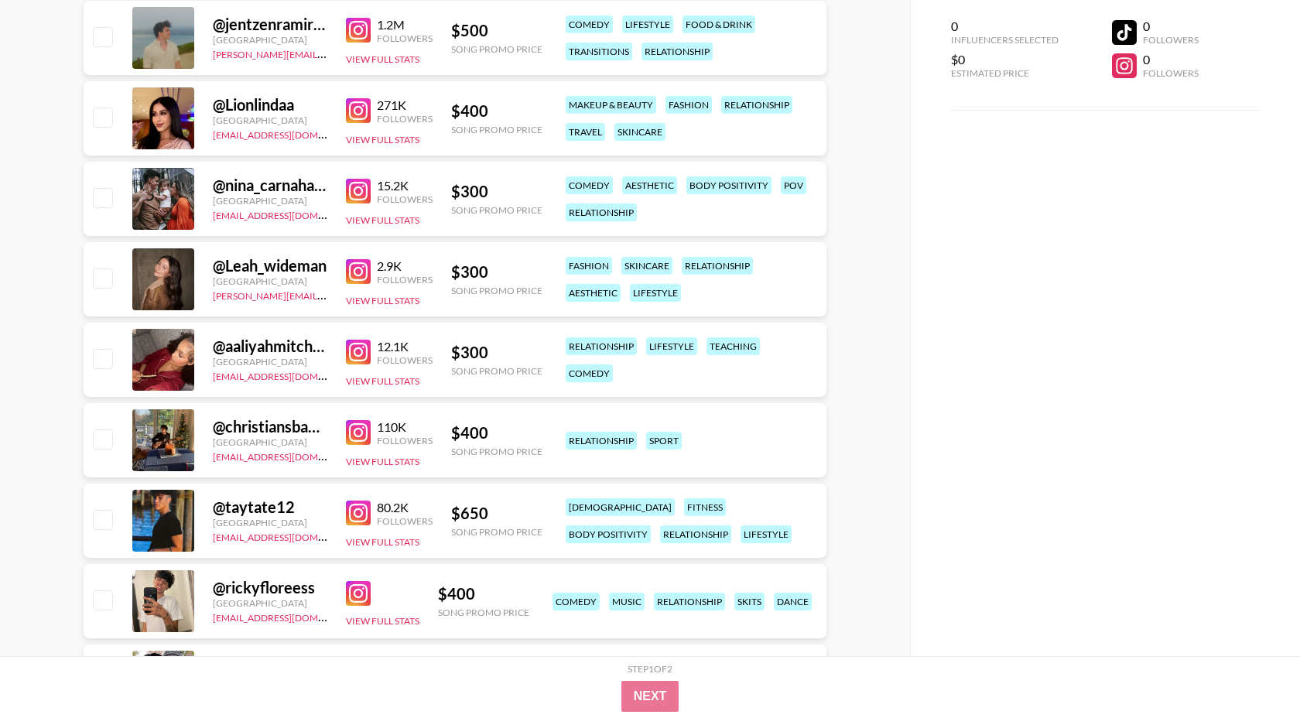
click at [361, 429] on img at bounding box center [358, 432] width 25 height 25
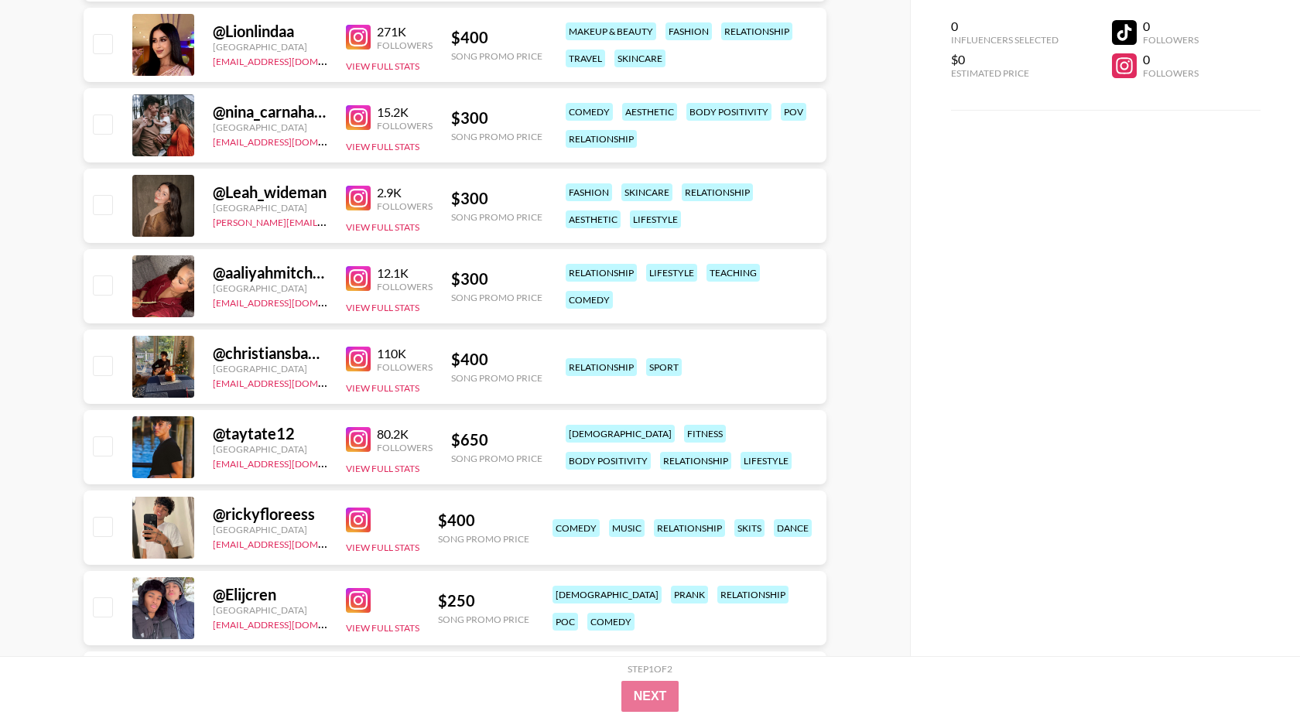
scroll to position [515, 0]
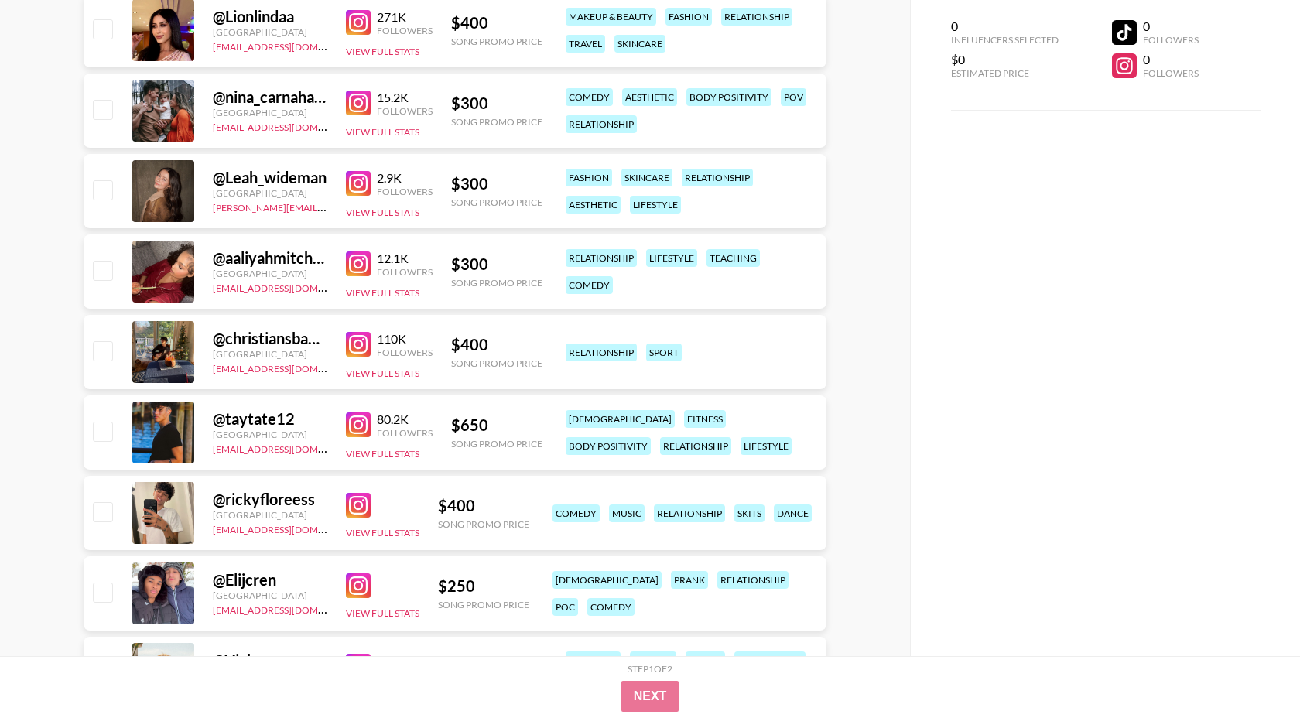
click at [358, 422] on img at bounding box center [358, 424] width 25 height 25
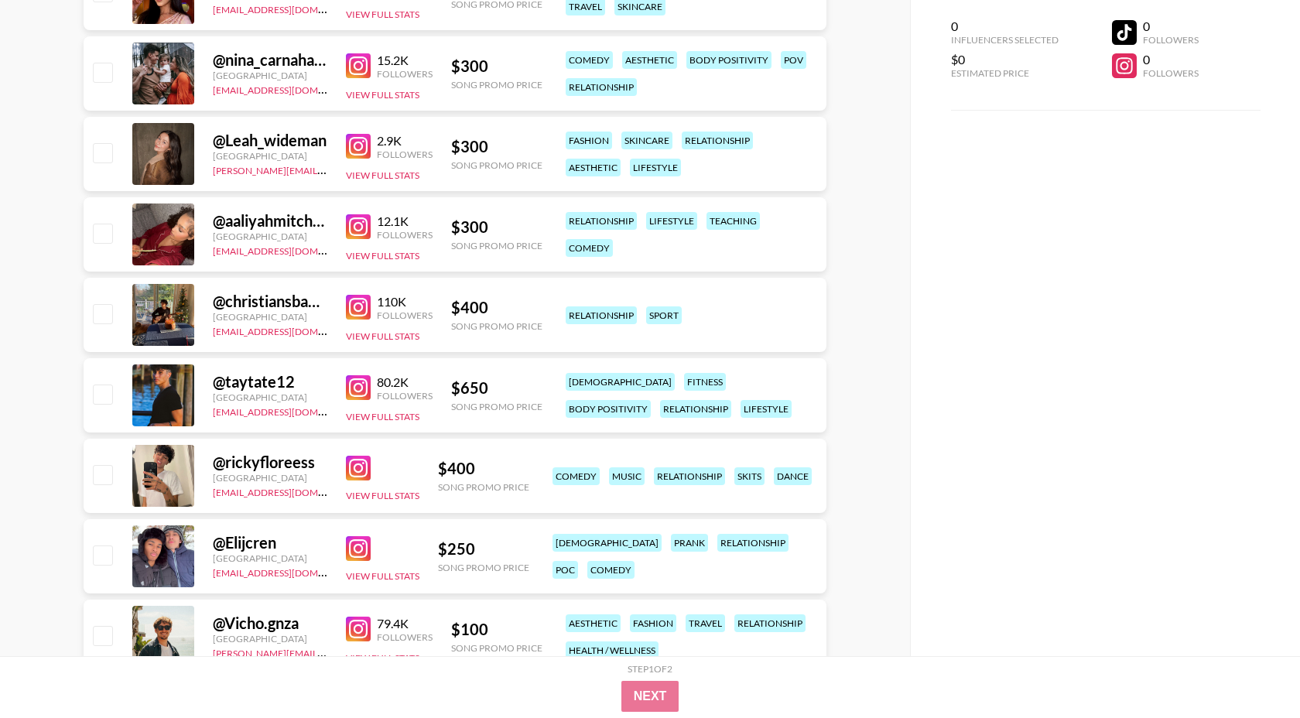
scroll to position [594, 0]
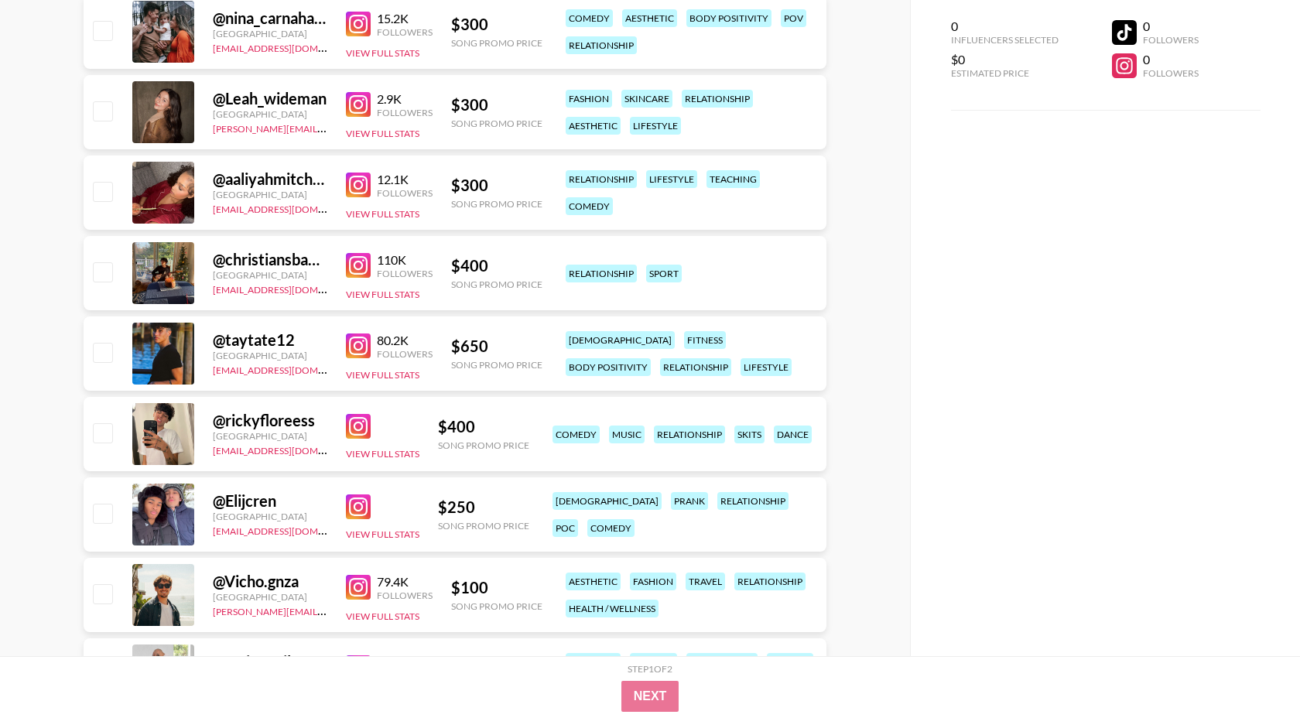
click at [361, 429] on img at bounding box center [358, 426] width 25 height 25
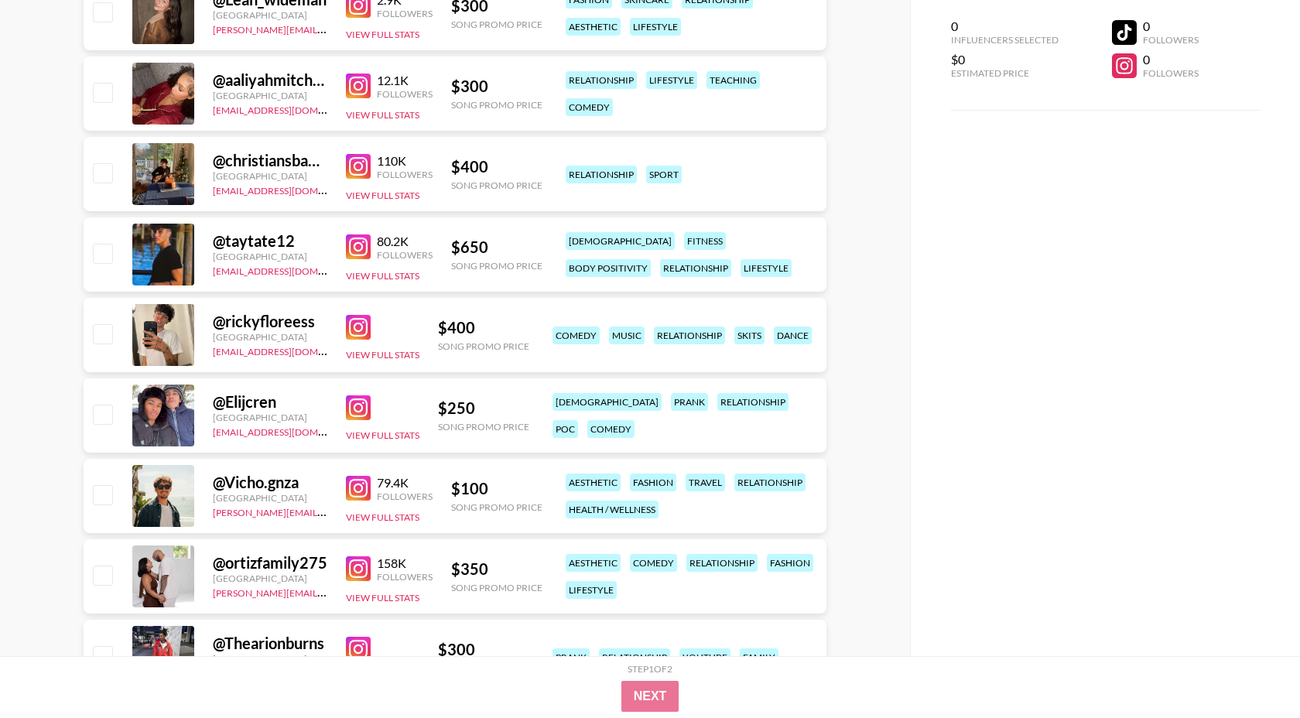
scroll to position [698, 0]
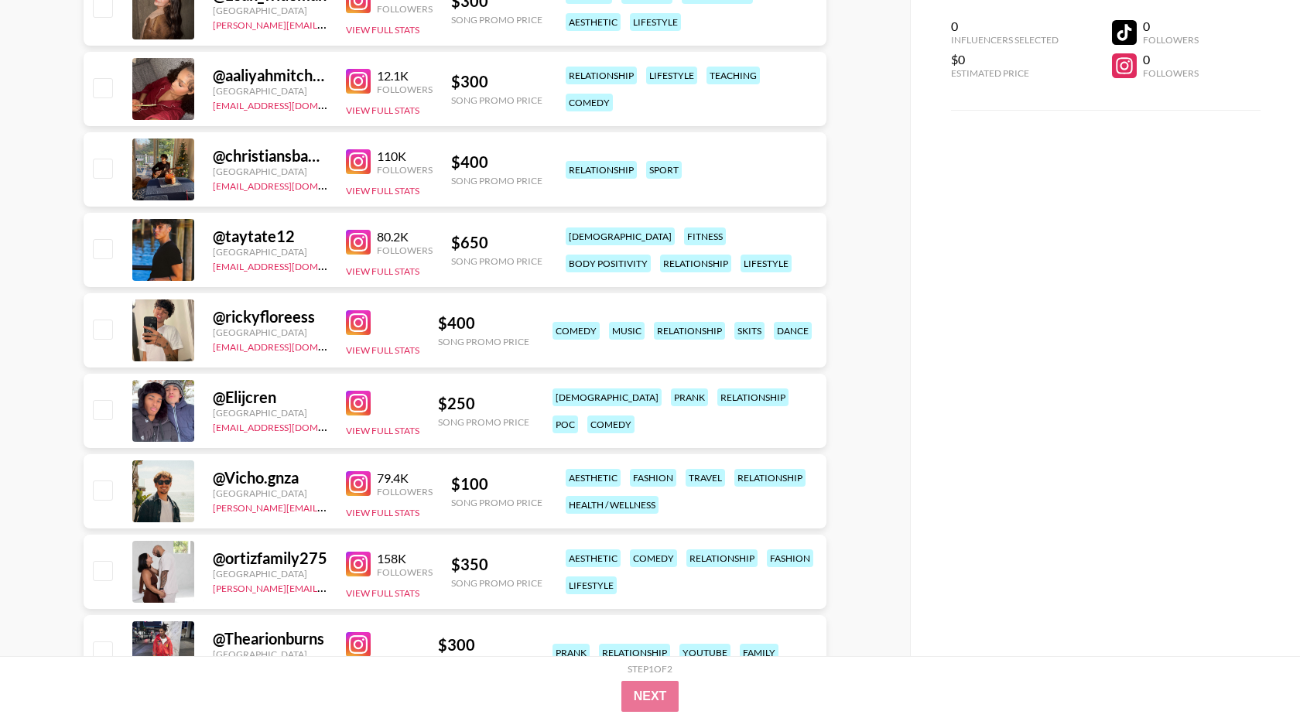
click at [360, 404] on img at bounding box center [358, 403] width 25 height 25
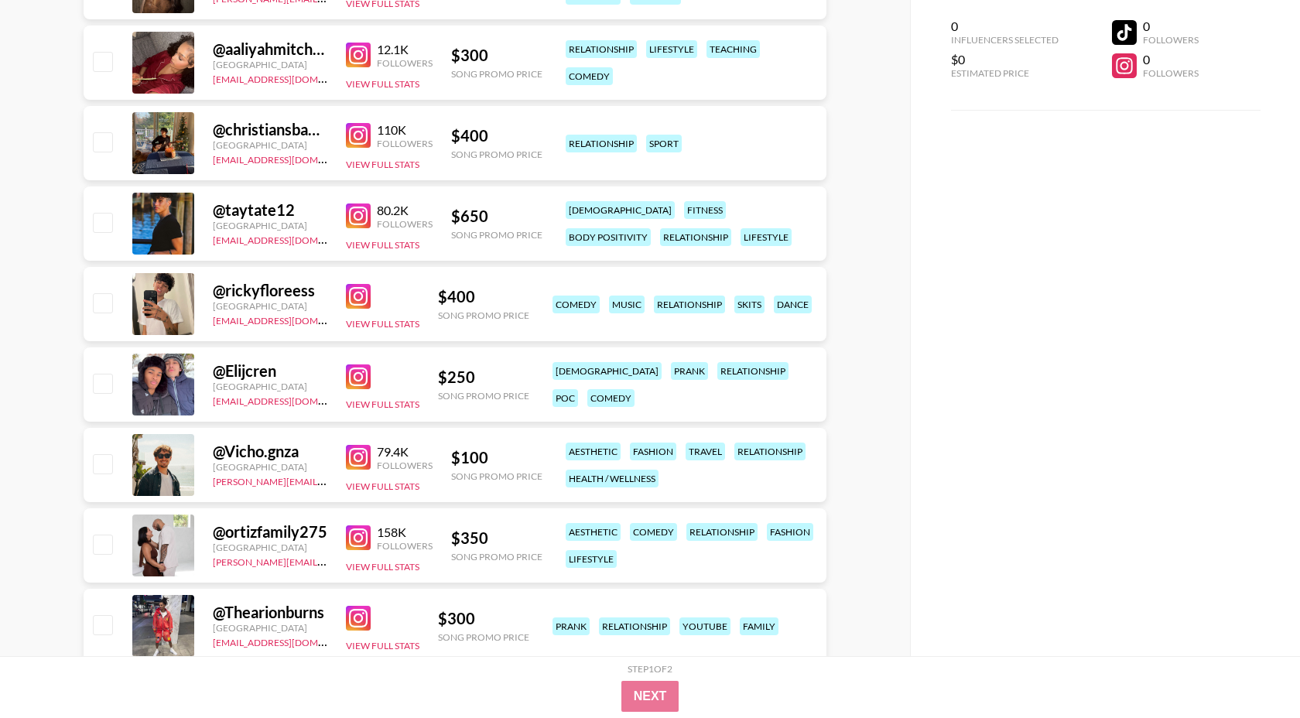
scroll to position [729, 0]
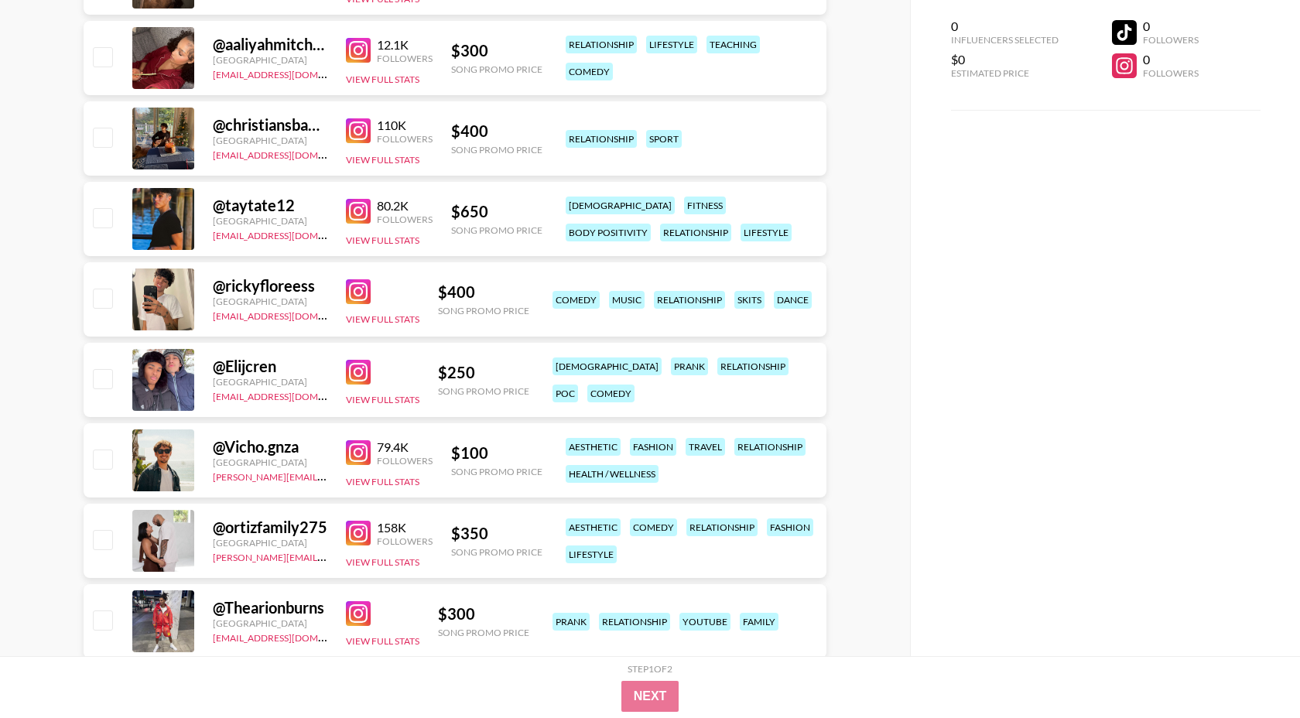
click at [361, 449] on img at bounding box center [358, 452] width 25 height 25
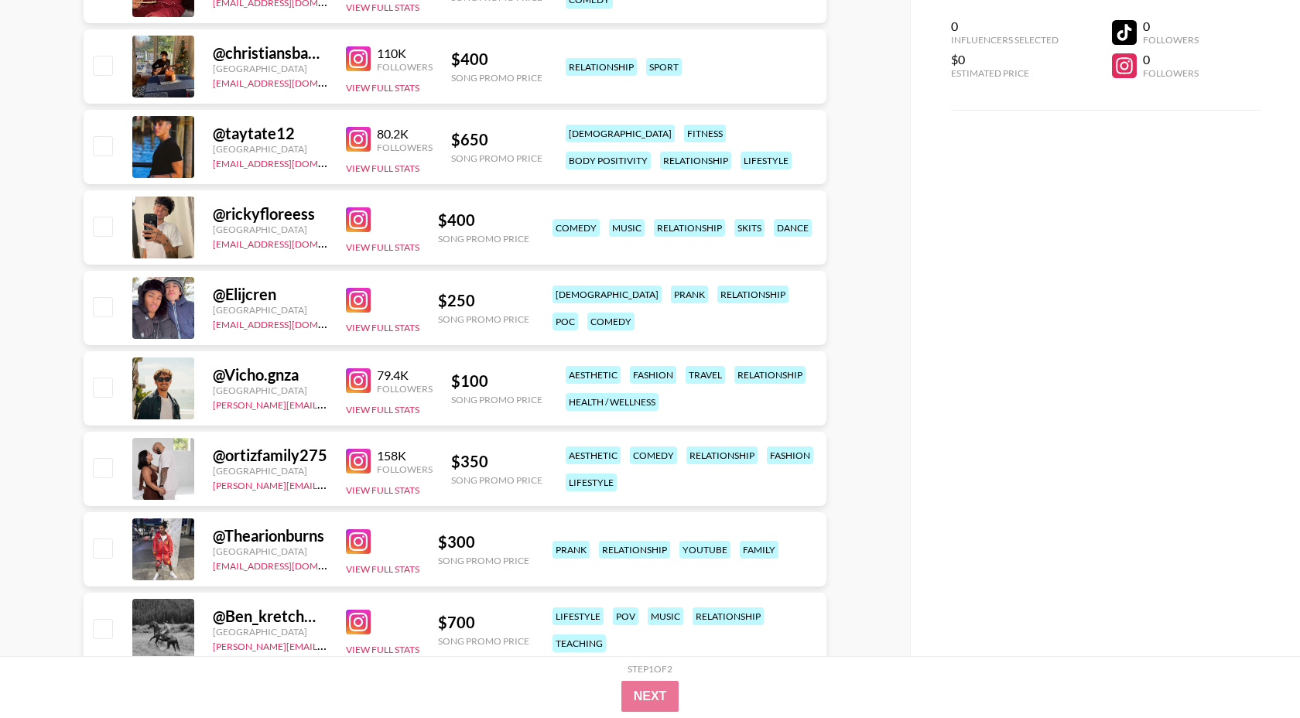
scroll to position [802, 0]
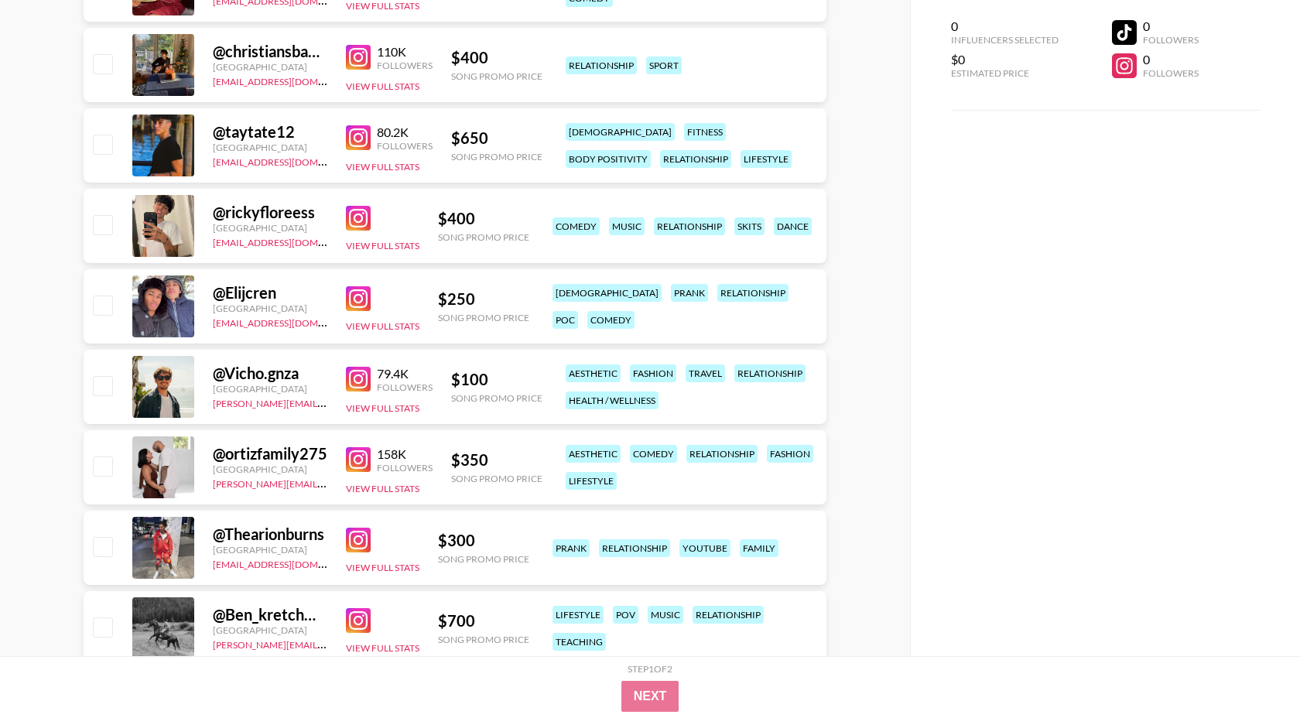
click at [353, 465] on img at bounding box center [358, 459] width 25 height 25
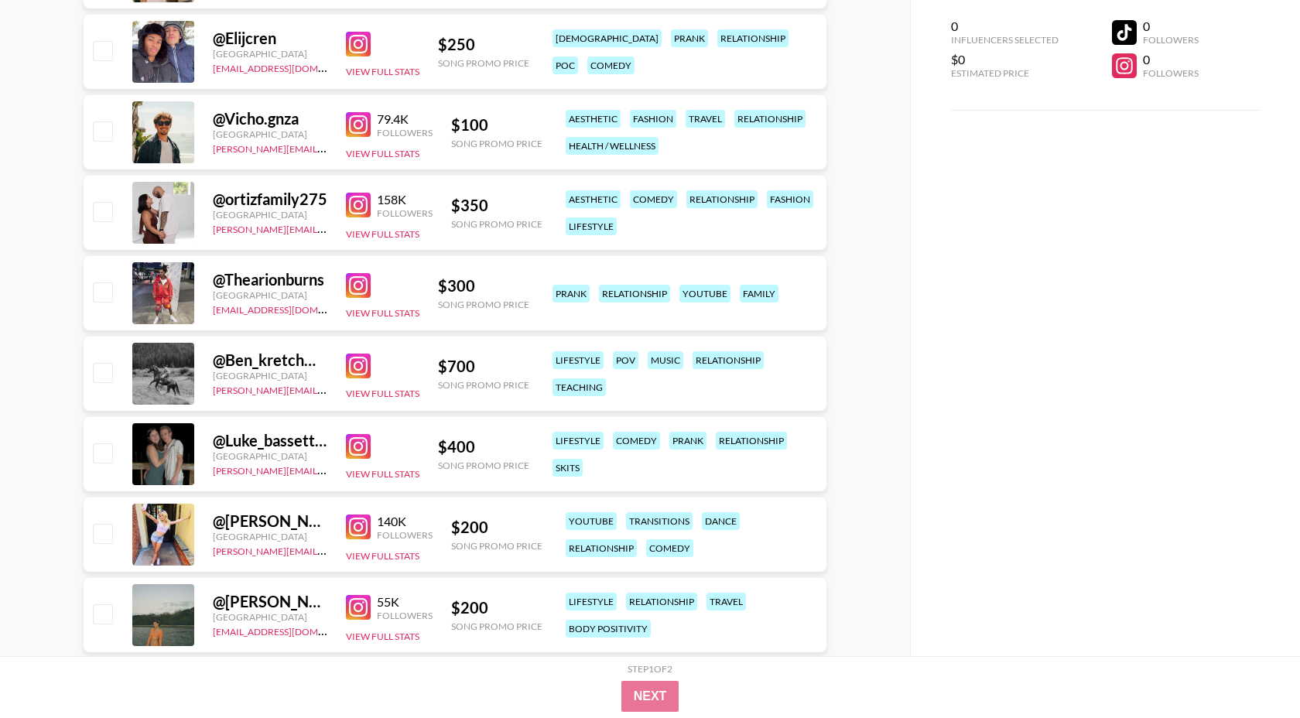
scroll to position [1076, 0]
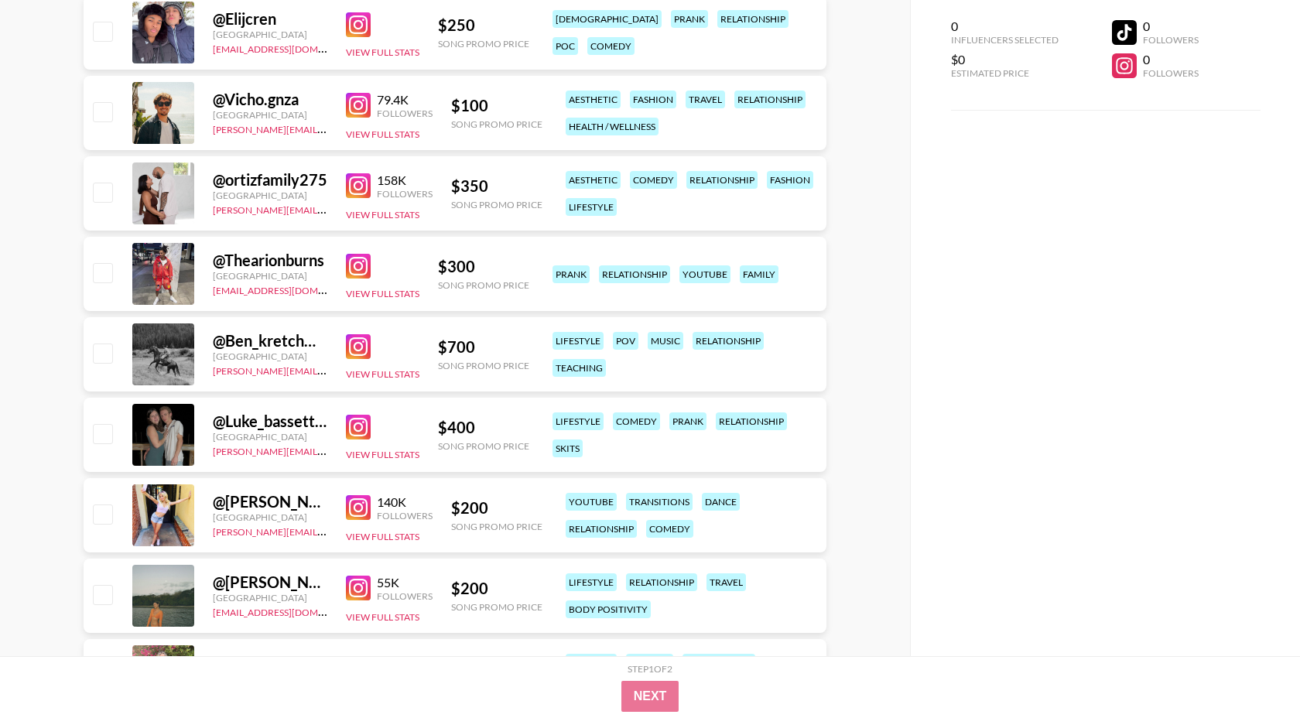
click at [363, 508] on img at bounding box center [358, 507] width 25 height 25
